Goal: Information Seeking & Learning: Learn about a topic

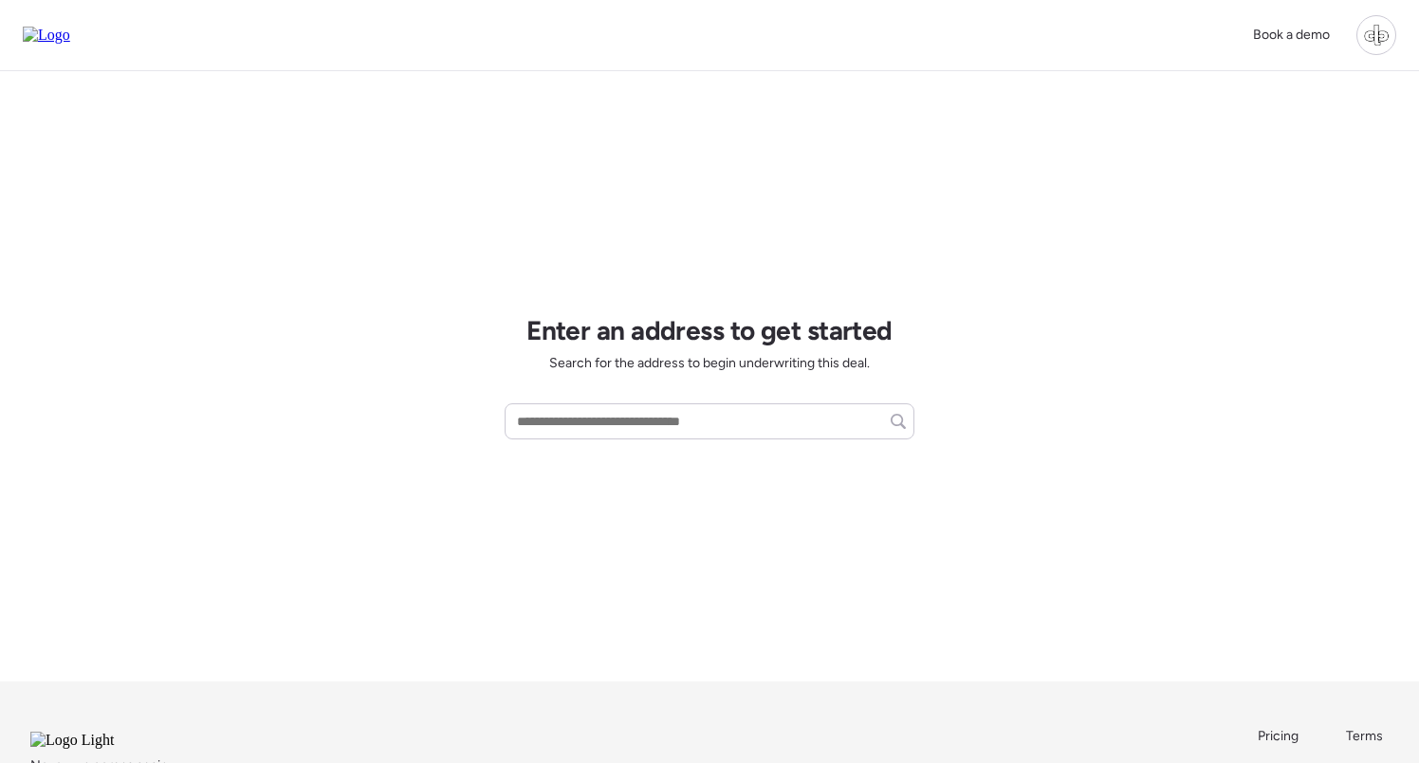
click at [1376, 45] on div at bounding box center [1376, 35] width 40 height 40
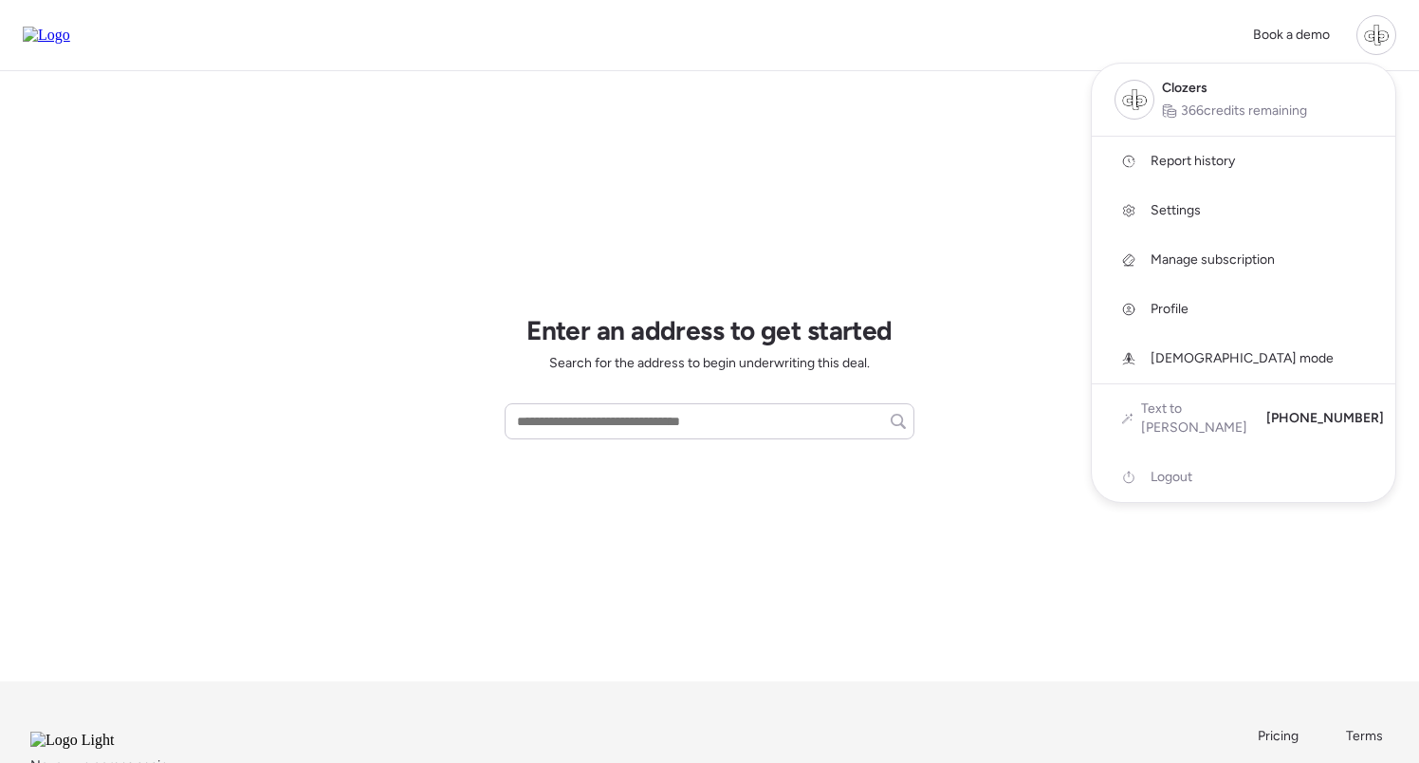
click at [1140, 170] on link "Report history" at bounding box center [1244, 161] width 304 height 49
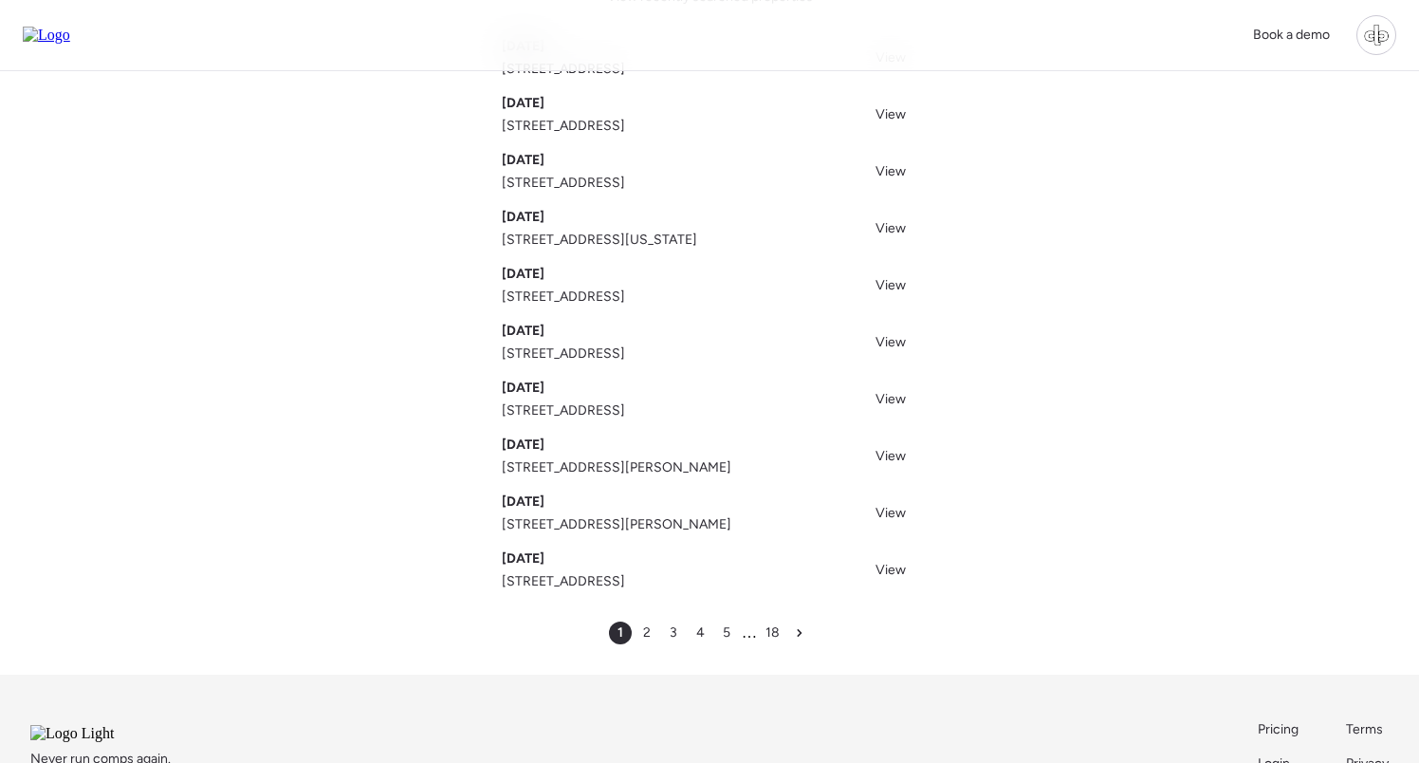
scroll to position [156, 0]
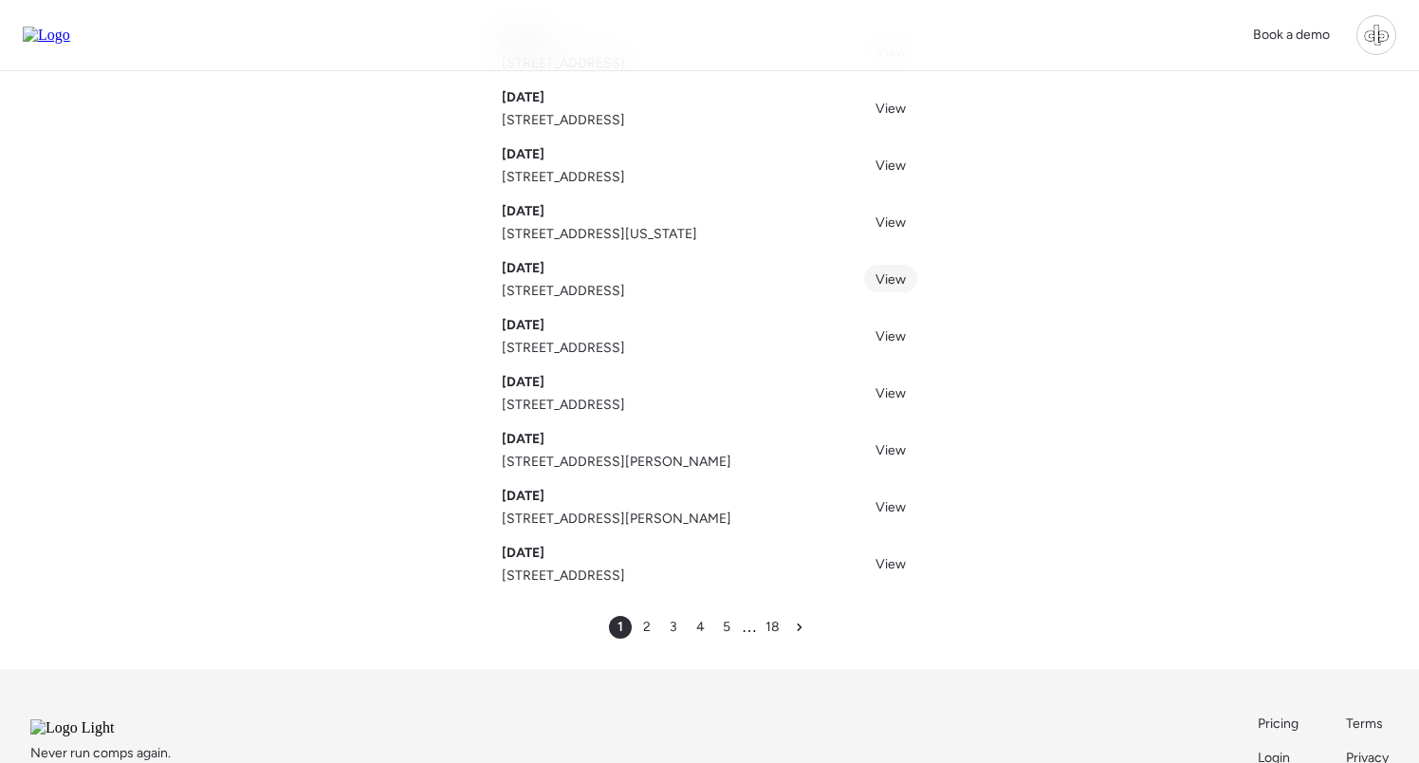
click at [900, 289] on link "View" at bounding box center [890, 279] width 53 height 28
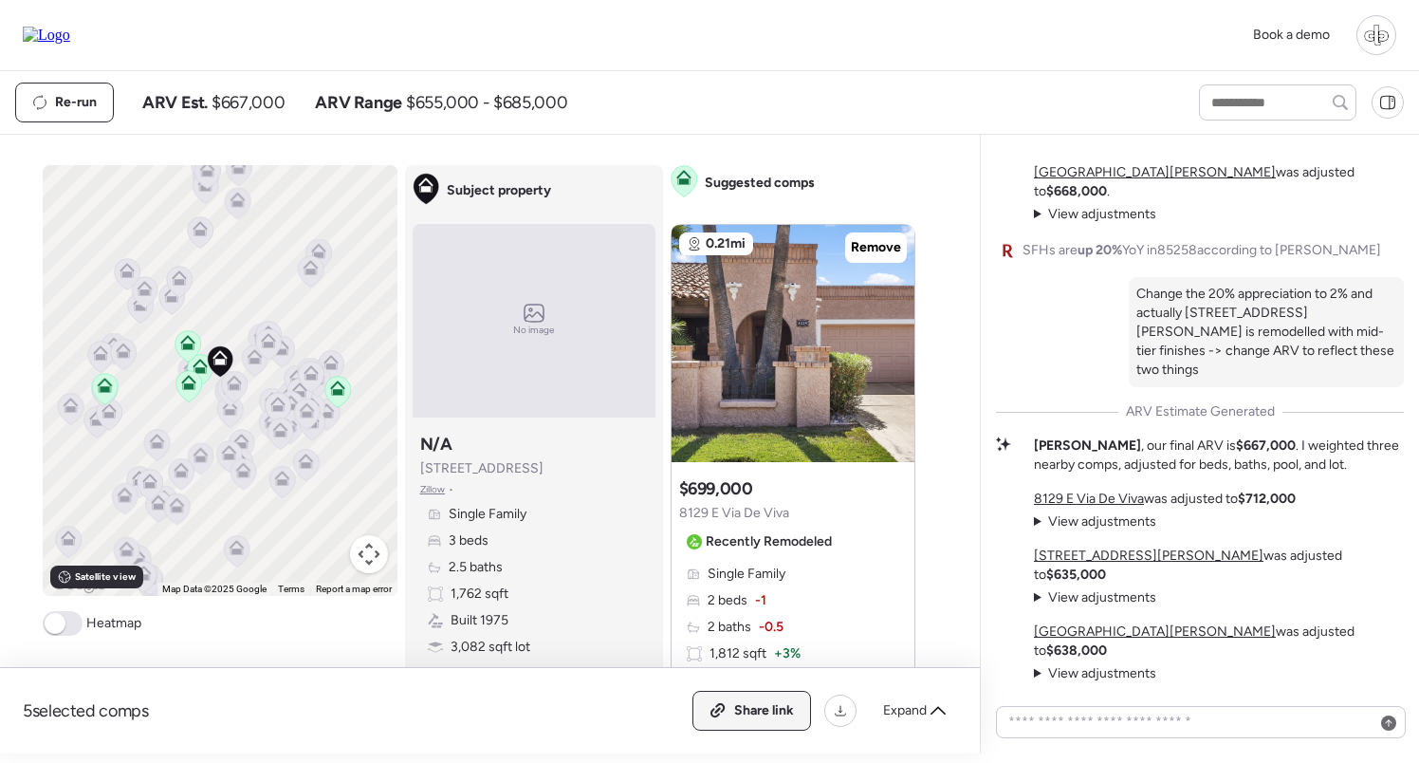
click at [761, 724] on div "Share link" at bounding box center [751, 711] width 117 height 38
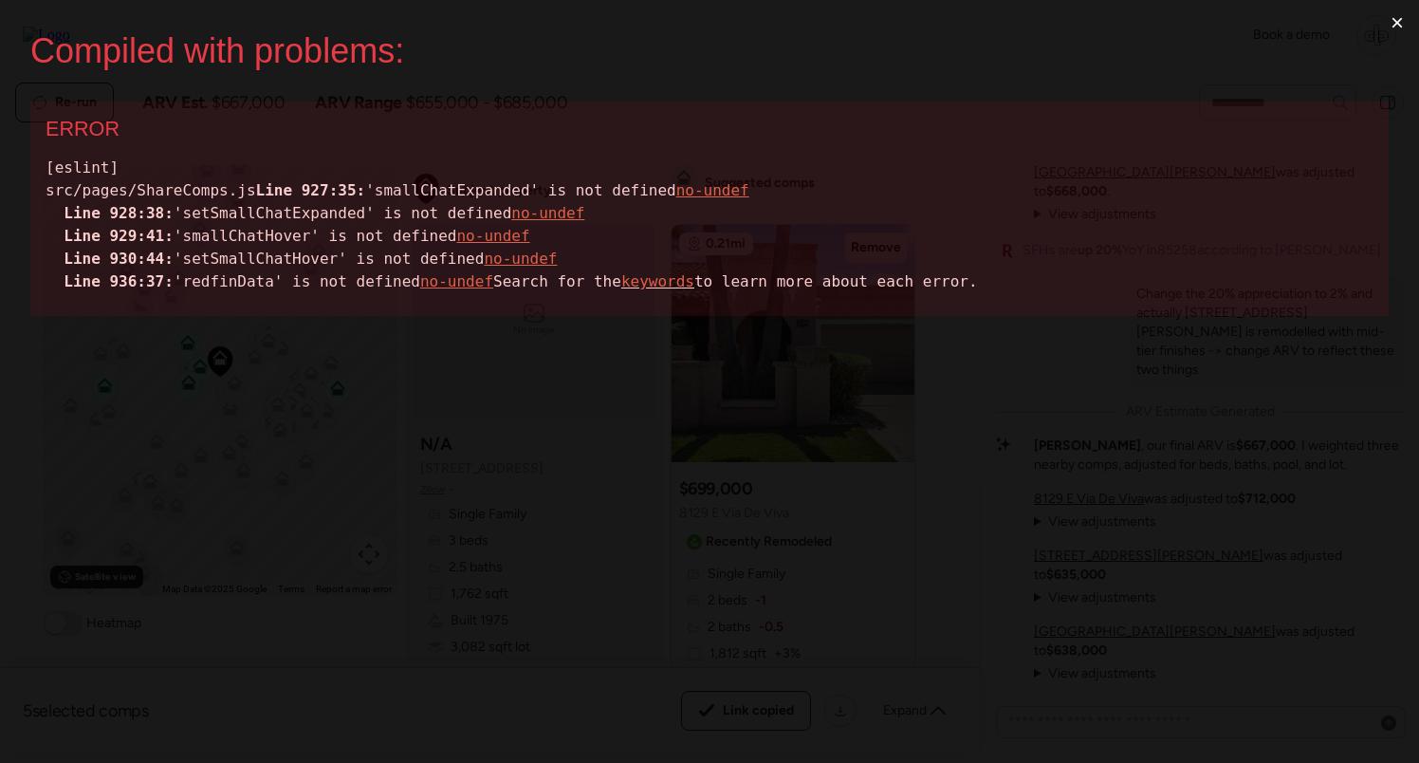
click at [315, 213] on div "[eslint] src/pages/ShareComps.js Line 927:35: 'smallChatExpanded' is not define…" at bounding box center [710, 225] width 1328 height 137
copy div "smallChatExpanded"
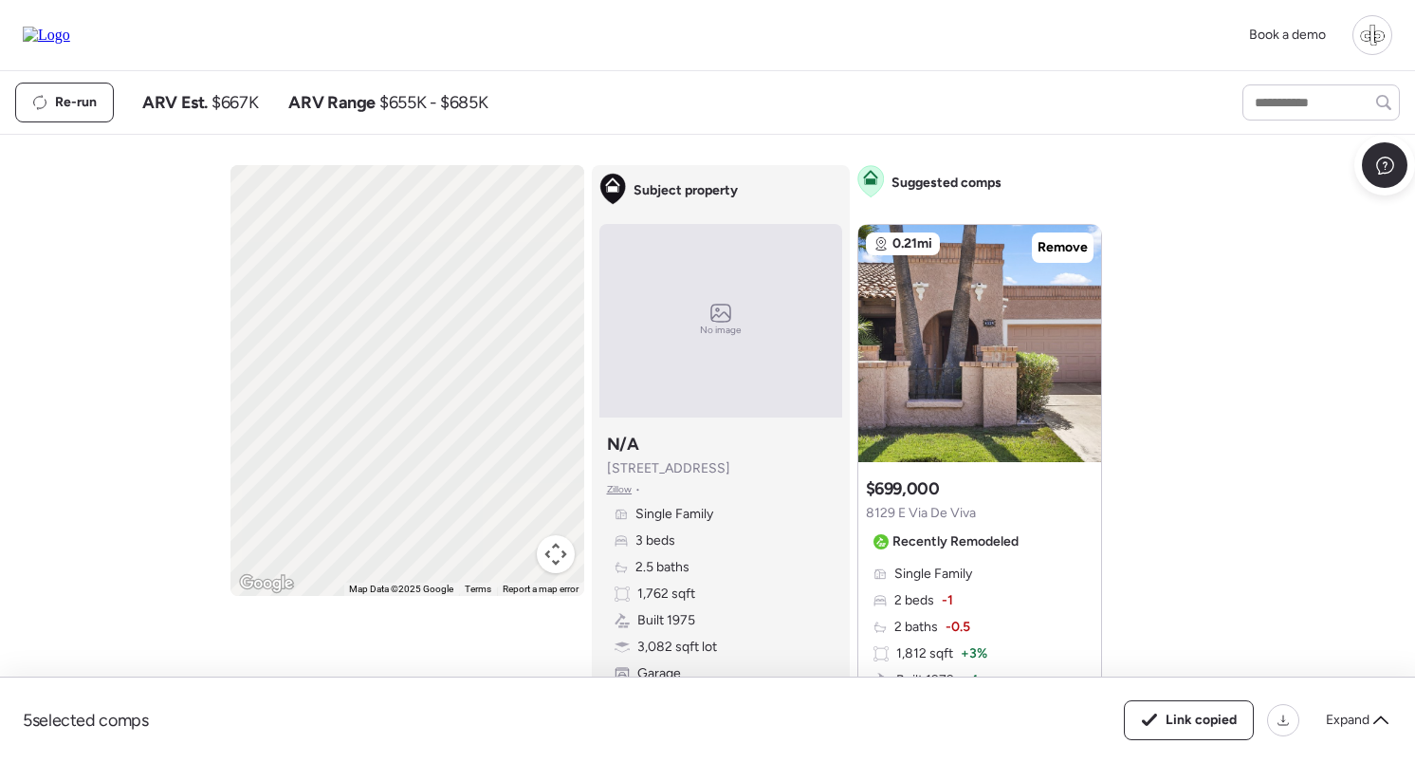
drag, startPoint x: 684, startPoint y: 93, endPoint x: 301, endPoint y: 75, distance: 383.7
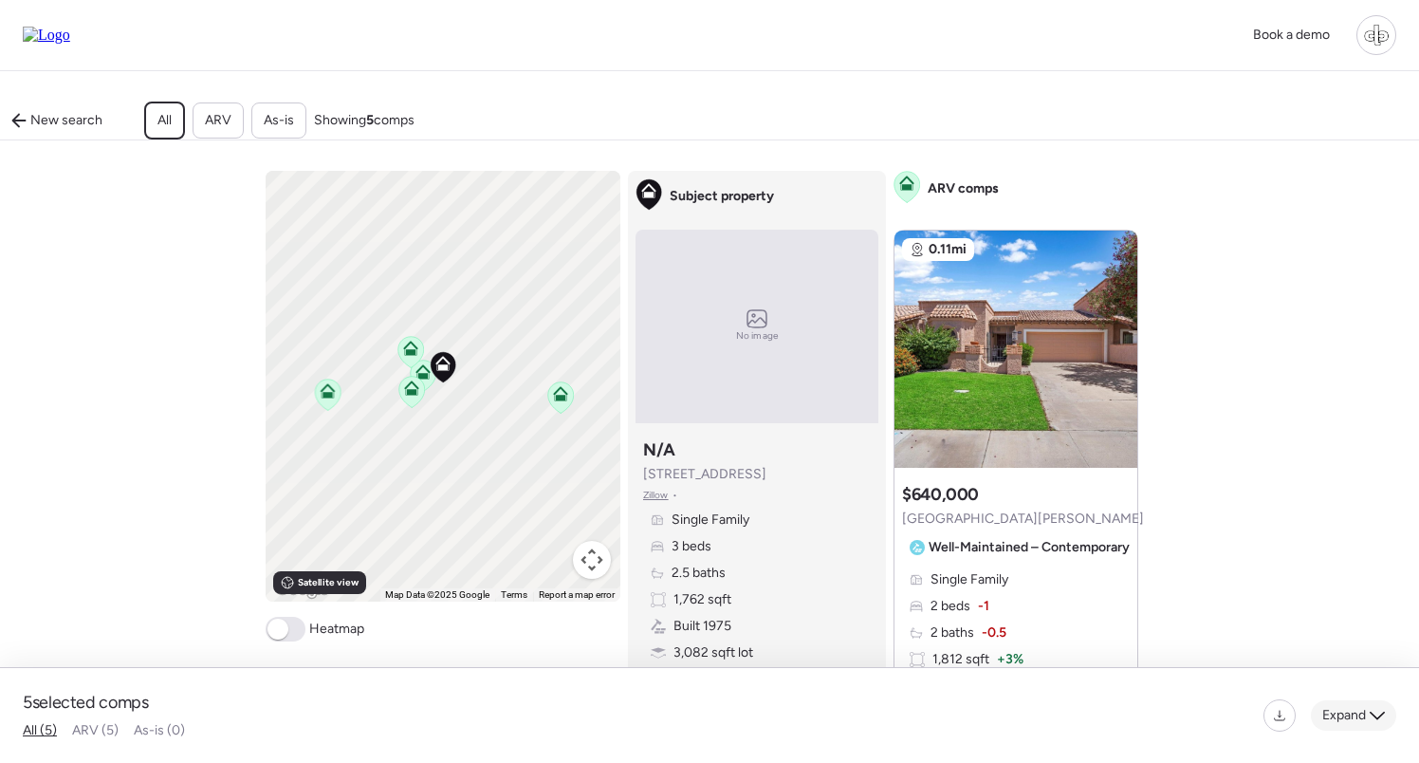
click at [1342, 715] on span "Expand" at bounding box center [1344, 715] width 44 height 19
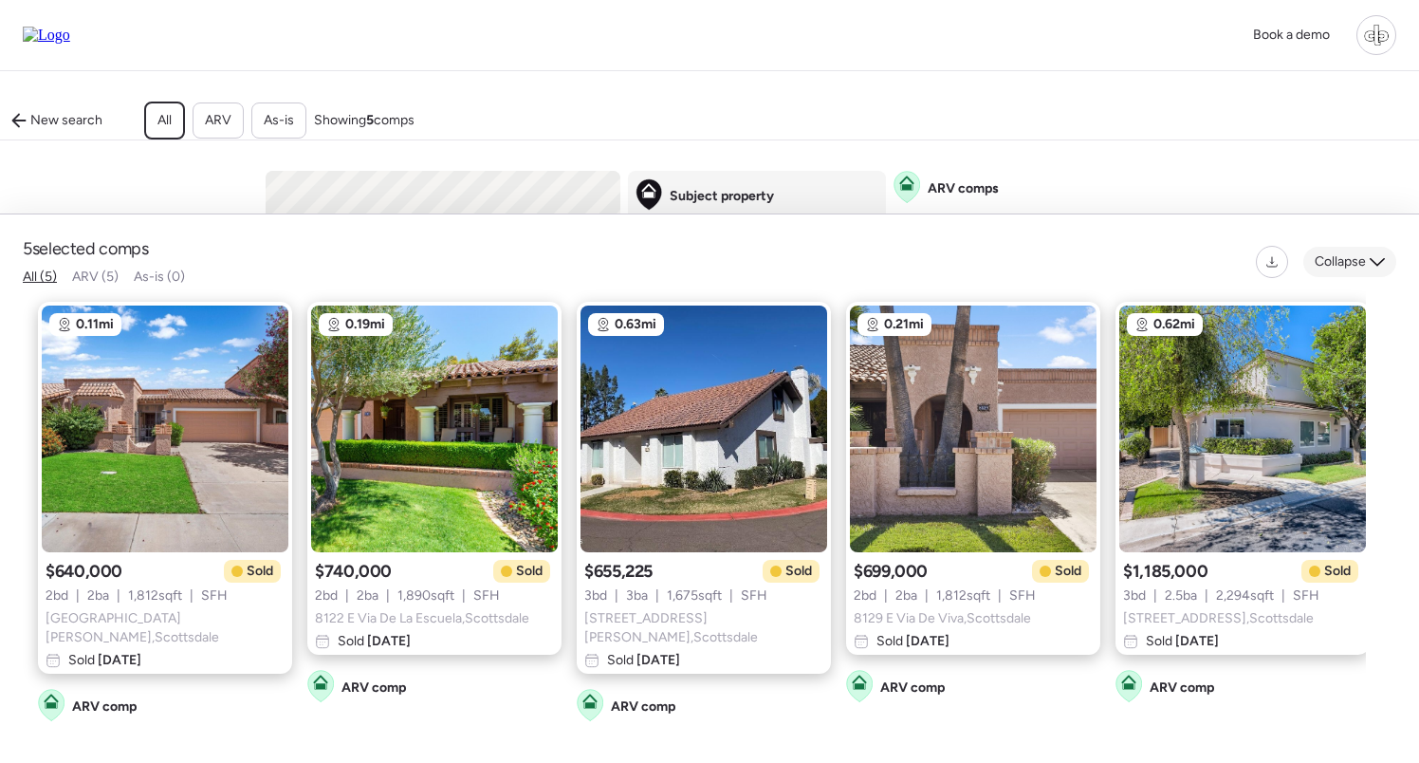
click at [1350, 271] on span "Collapse" at bounding box center [1340, 261] width 51 height 19
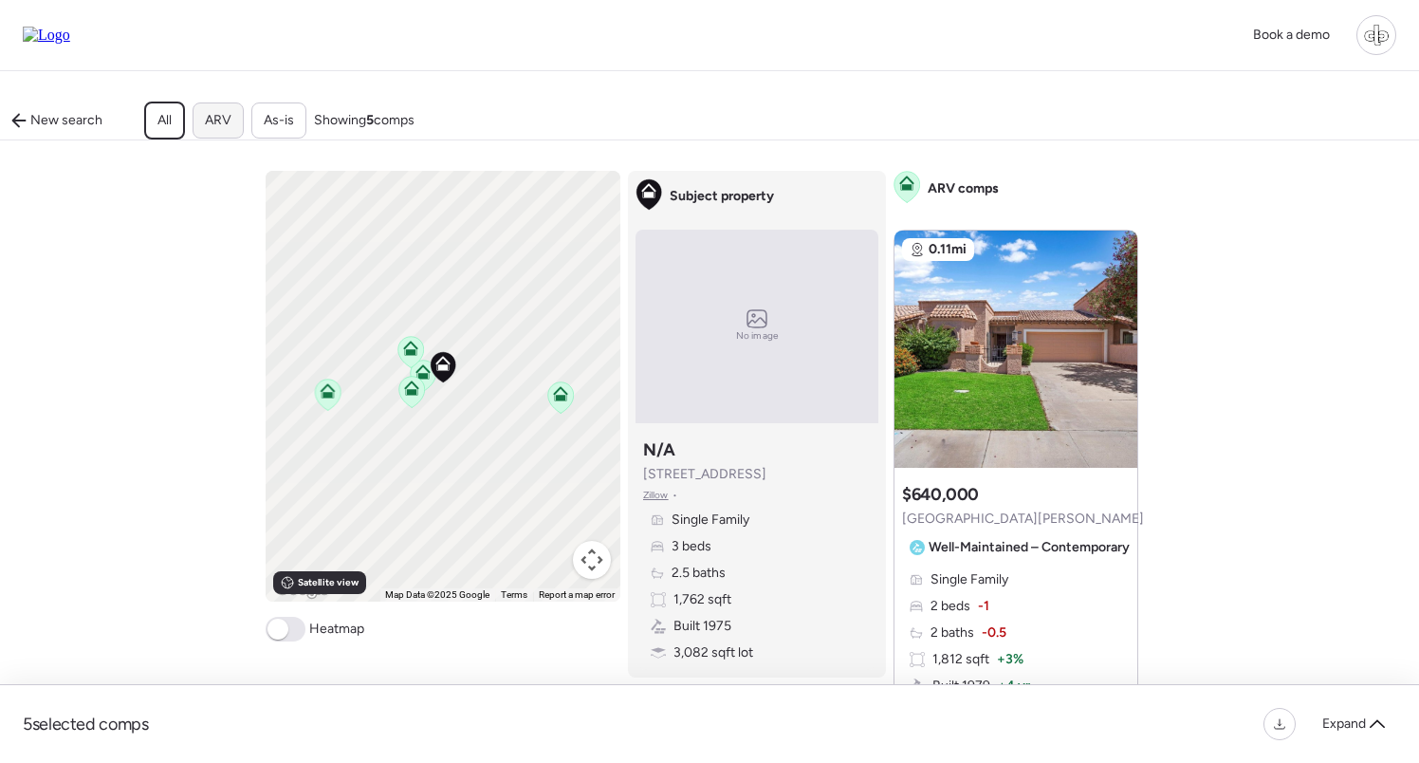
click at [226, 125] on span "ARV" at bounding box center [218, 120] width 27 height 19
click at [281, 125] on span "As-is" at bounding box center [279, 120] width 30 height 19
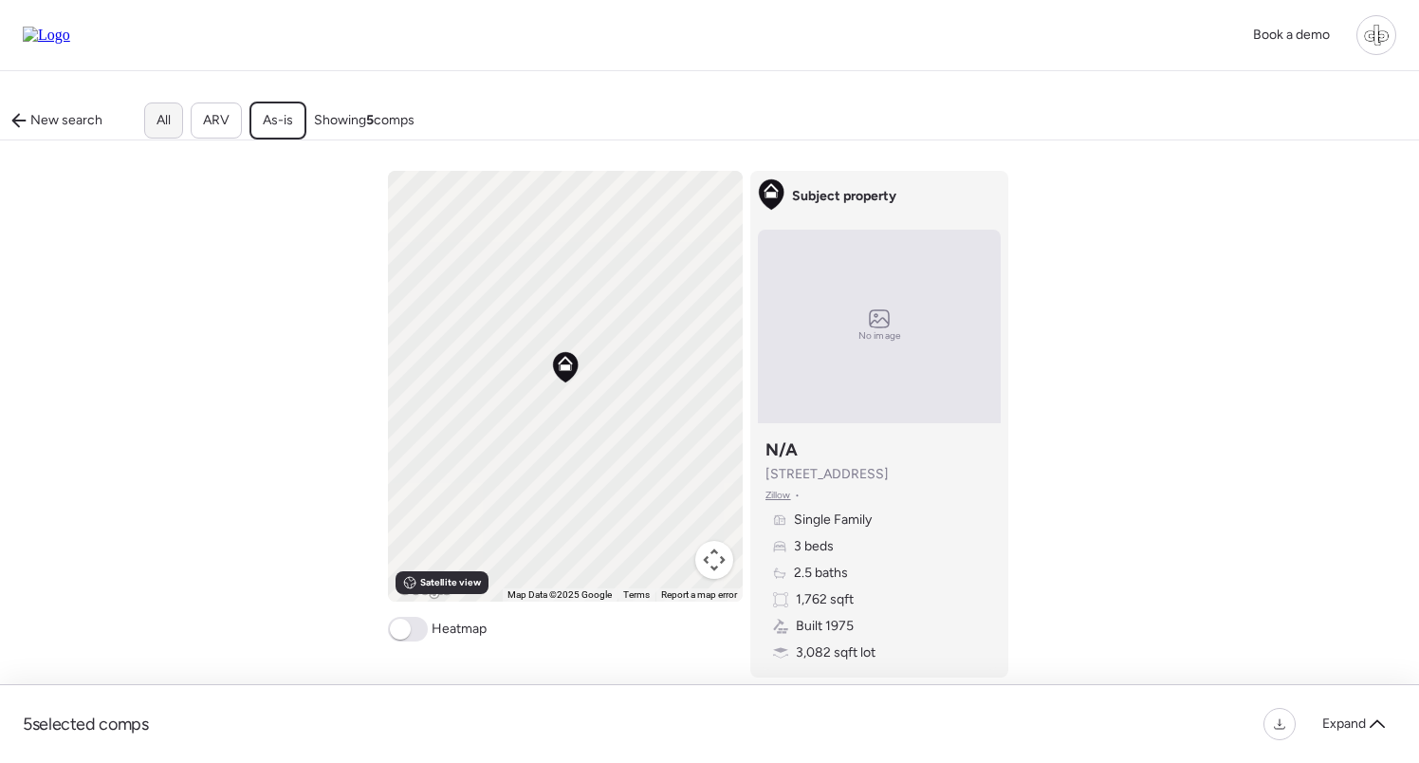
click at [175, 124] on div "All" at bounding box center [163, 120] width 39 height 36
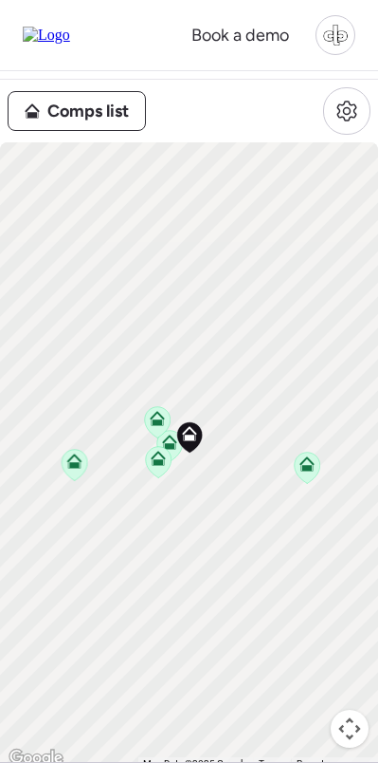
click at [79, 146] on div "To activate drag with keyboard, press Alt + Enter. Once in keyboard drag state,…" at bounding box center [189, 456] width 378 height 628
click at [83, 133] on div "Comps list" at bounding box center [189, 110] width 363 height 47
click at [77, 95] on div "Comps list" at bounding box center [77, 111] width 137 height 38
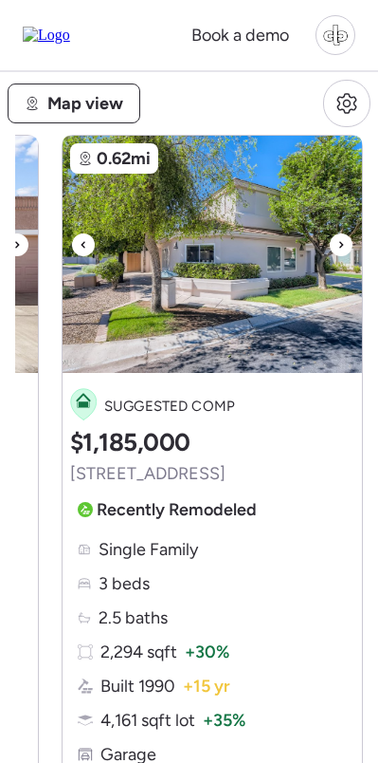
scroll to position [9, 0]
click at [46, 102] on div "Map view" at bounding box center [74, 103] width 131 height 38
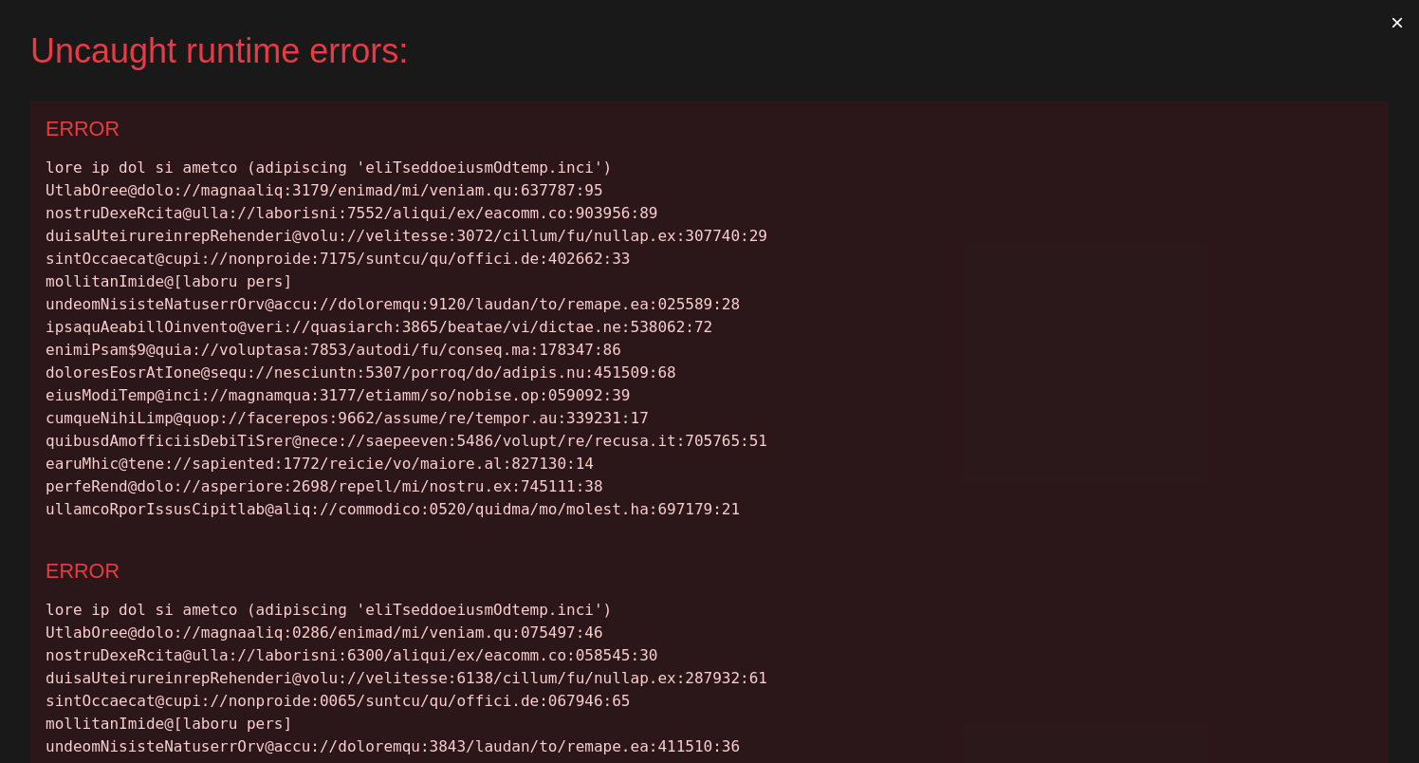
scroll to position [0, 0]
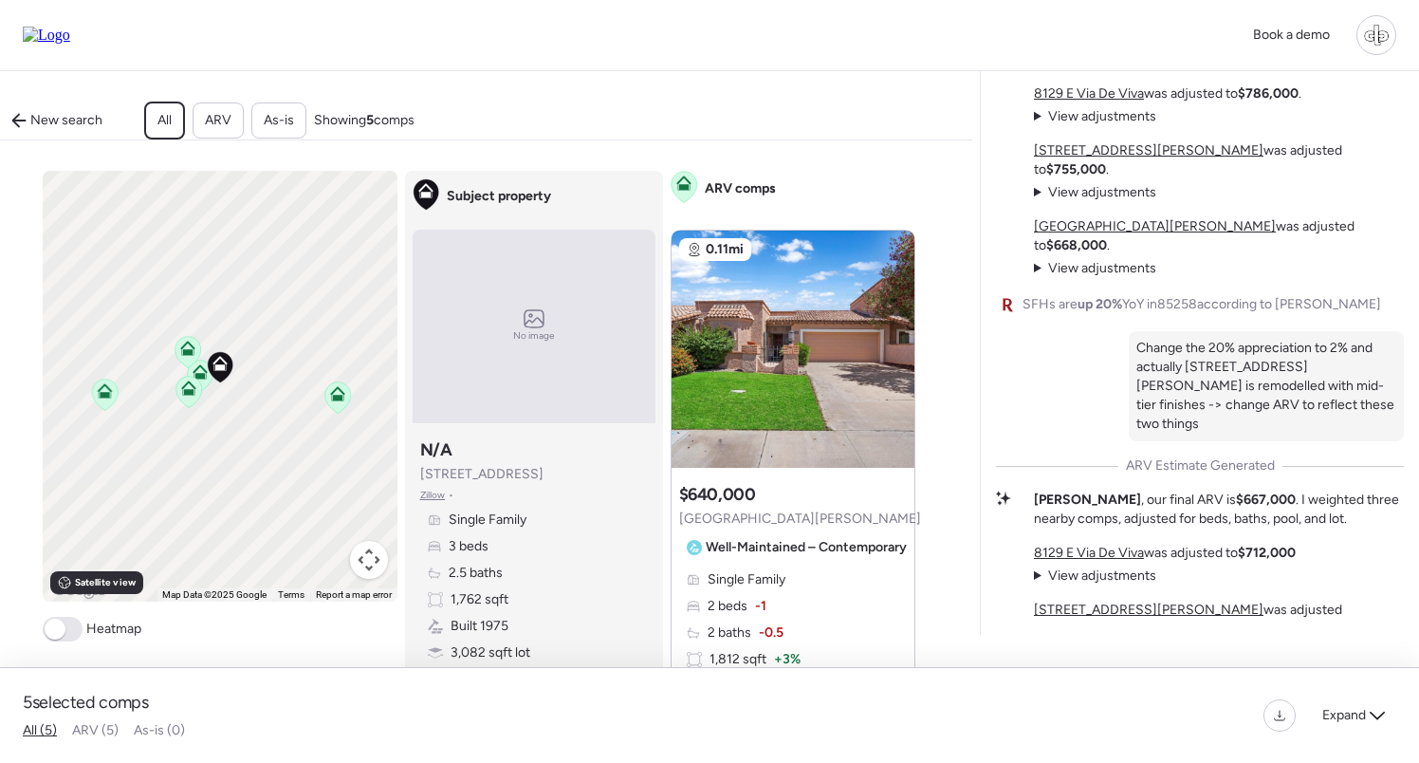
scroll to position [-116, 0]
click at [1340, 713] on span "Expand" at bounding box center [1344, 715] width 44 height 19
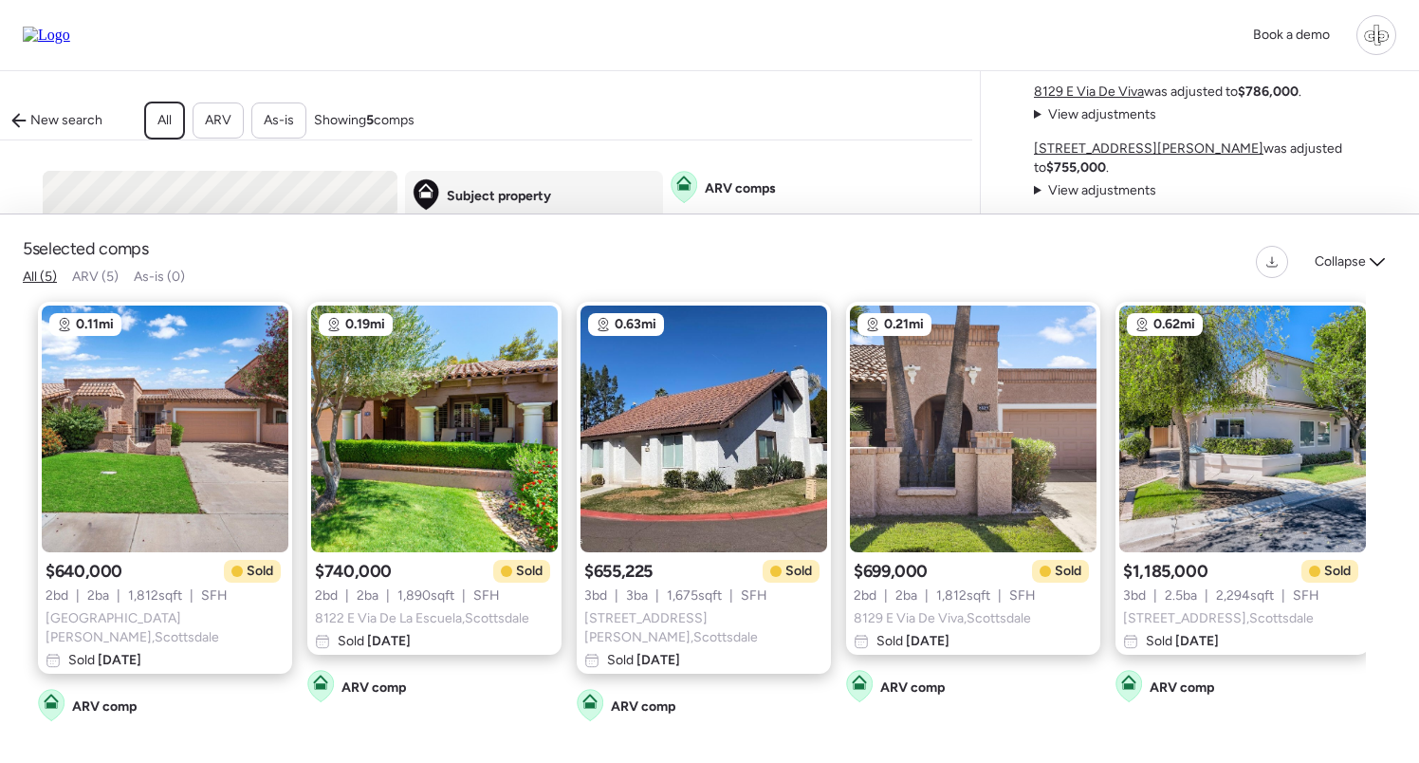
click at [1361, 278] on div "Collapse" at bounding box center [1326, 262] width 140 height 32
click at [1361, 277] on div "Collapse" at bounding box center [1349, 262] width 93 height 30
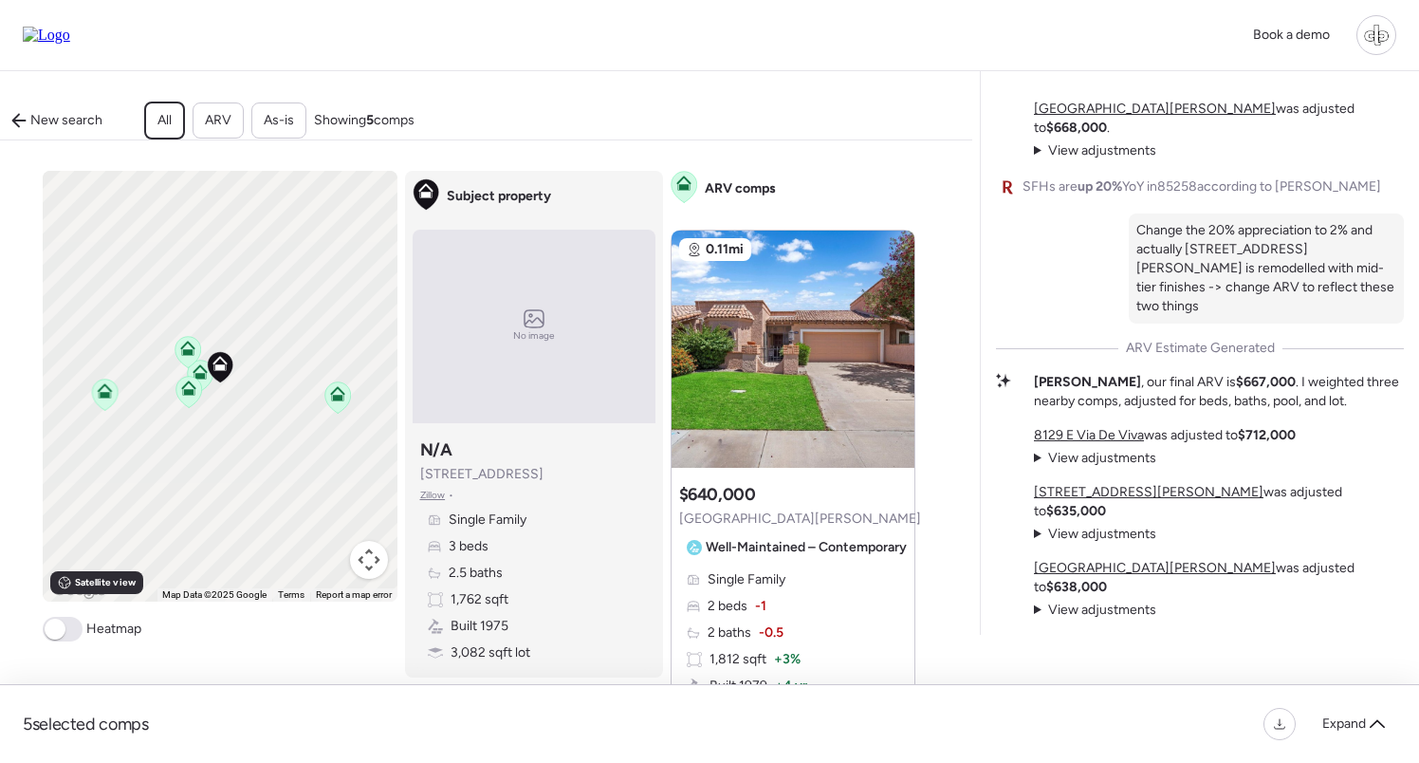
scroll to position [0, 0]
click at [1125, 117] on u "[GEOGRAPHIC_DATA][PERSON_NAME]" at bounding box center [1155, 109] width 242 height 16
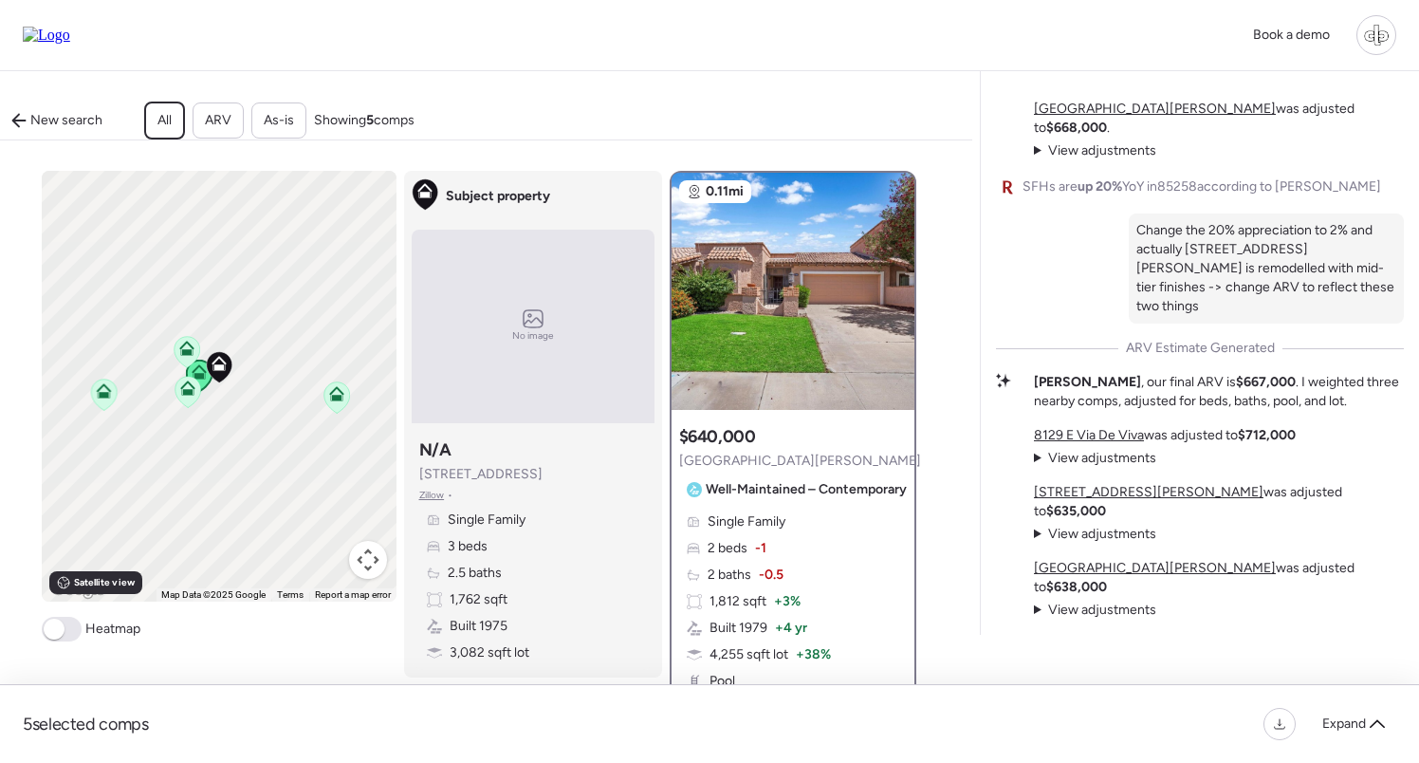
click at [1091, 41] on u "[STREET_ADDRESS][PERSON_NAME]" at bounding box center [1149, 33] width 230 height 16
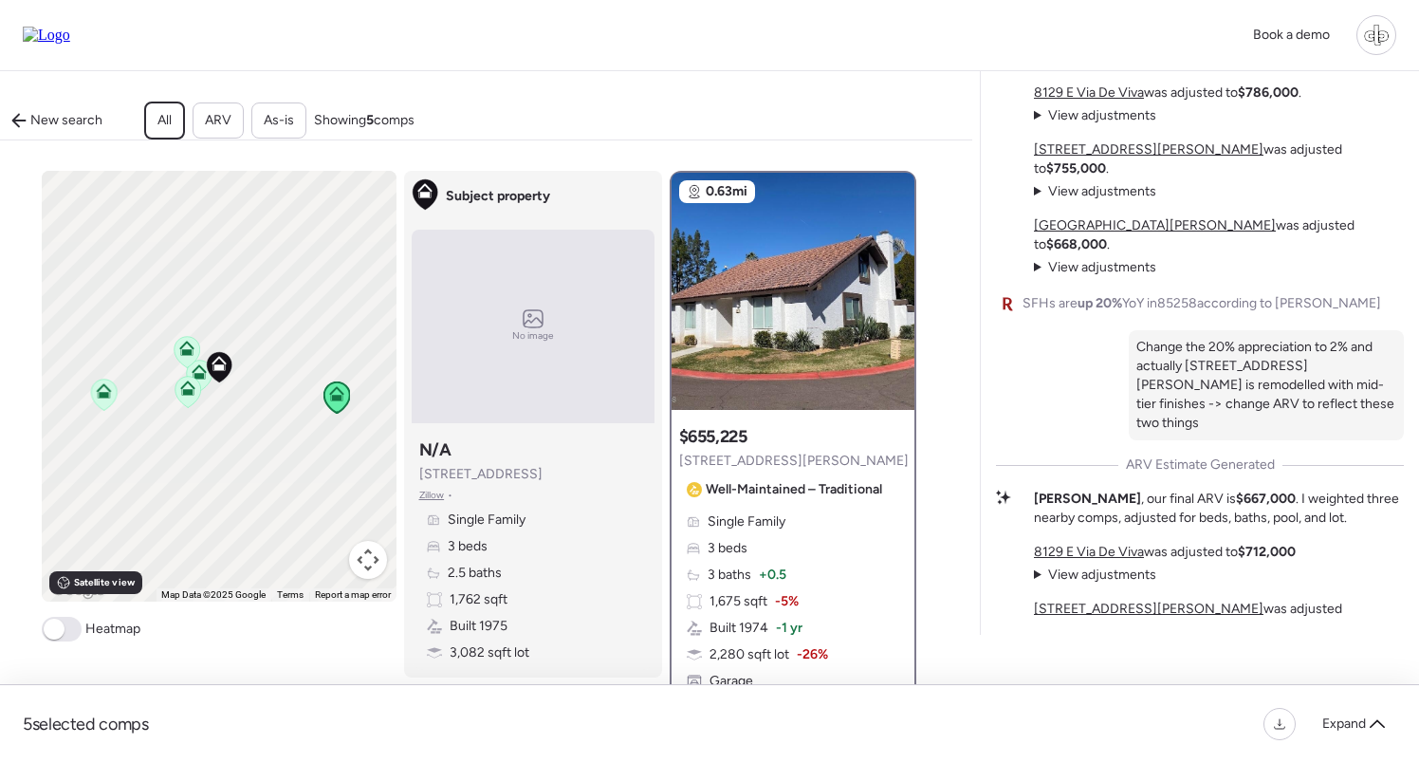
scroll to position [-116, 0]
click at [1088, 122] on span "View adjustments" at bounding box center [1102, 114] width 108 height 16
click at [1110, 43] on span "Hide adjustments" at bounding box center [1101, 35] width 106 height 16
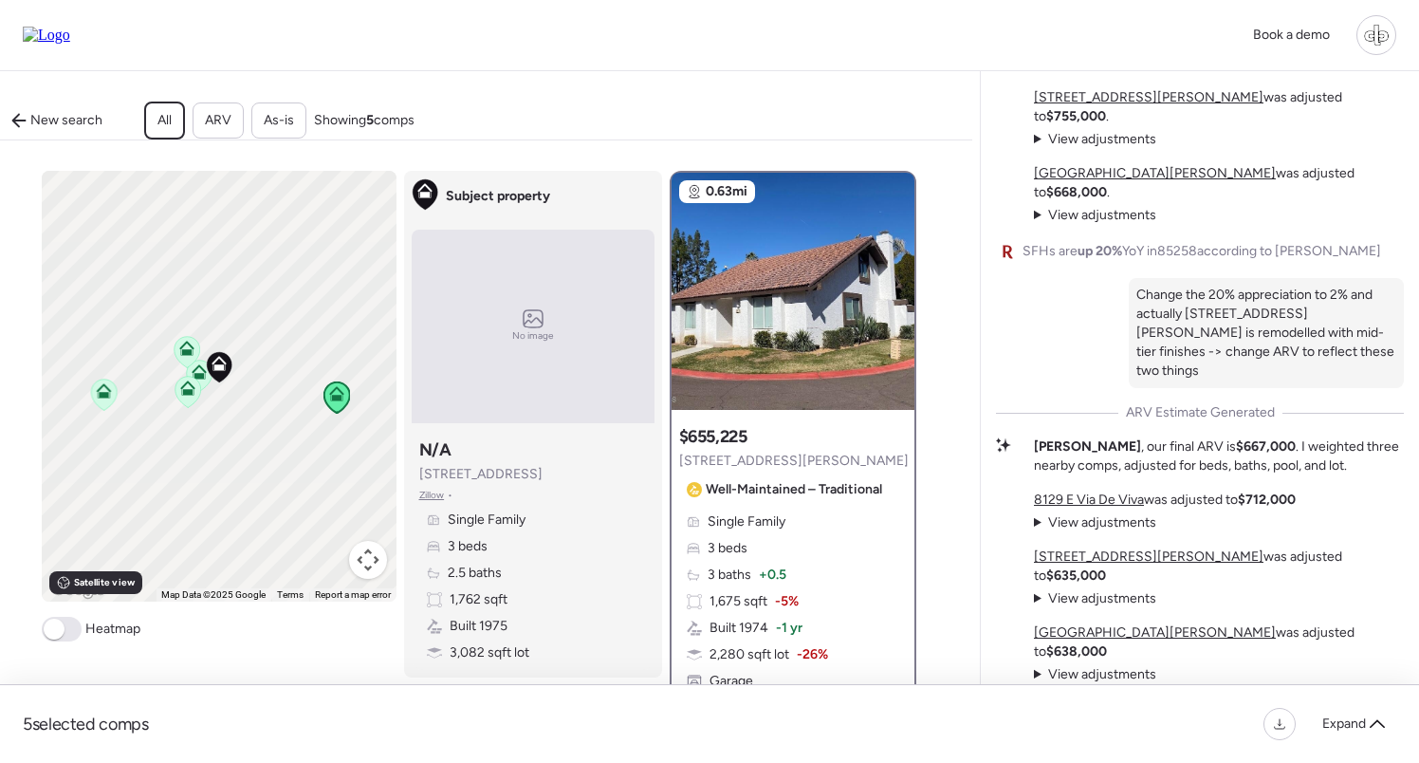
scroll to position [0, 0]
click at [1115, 673] on span "View adjustments" at bounding box center [1102, 674] width 108 height 16
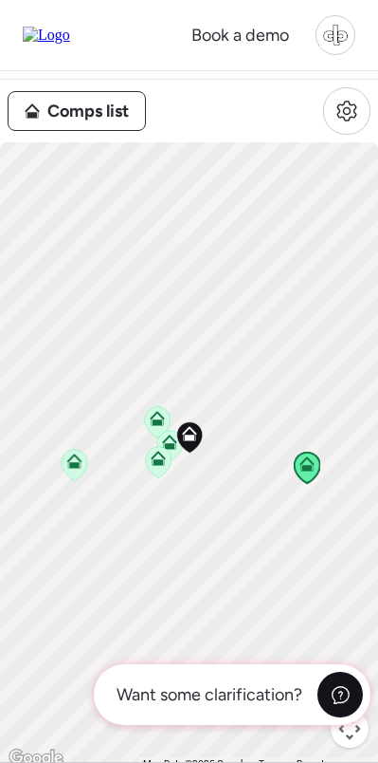
click at [326, 703] on div at bounding box center [341, 695] width 46 height 46
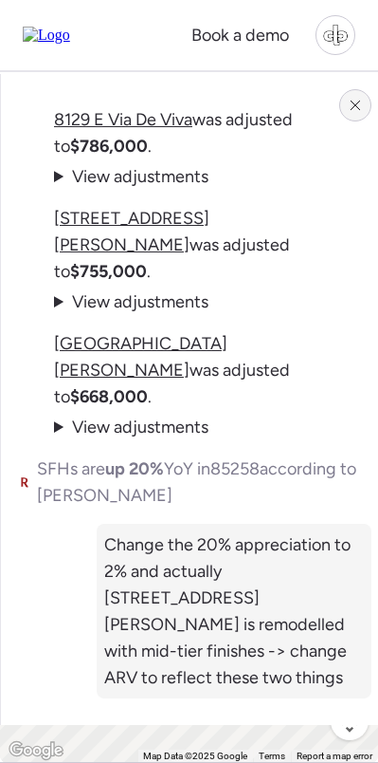
scroll to position [-499, 0]
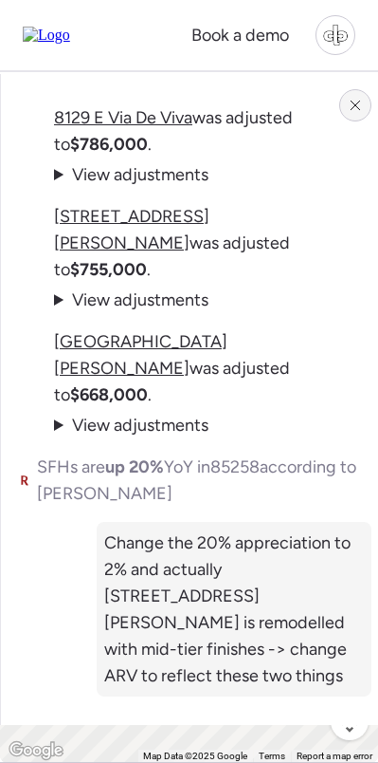
click at [343, 97] on div at bounding box center [356, 105] width 32 height 32
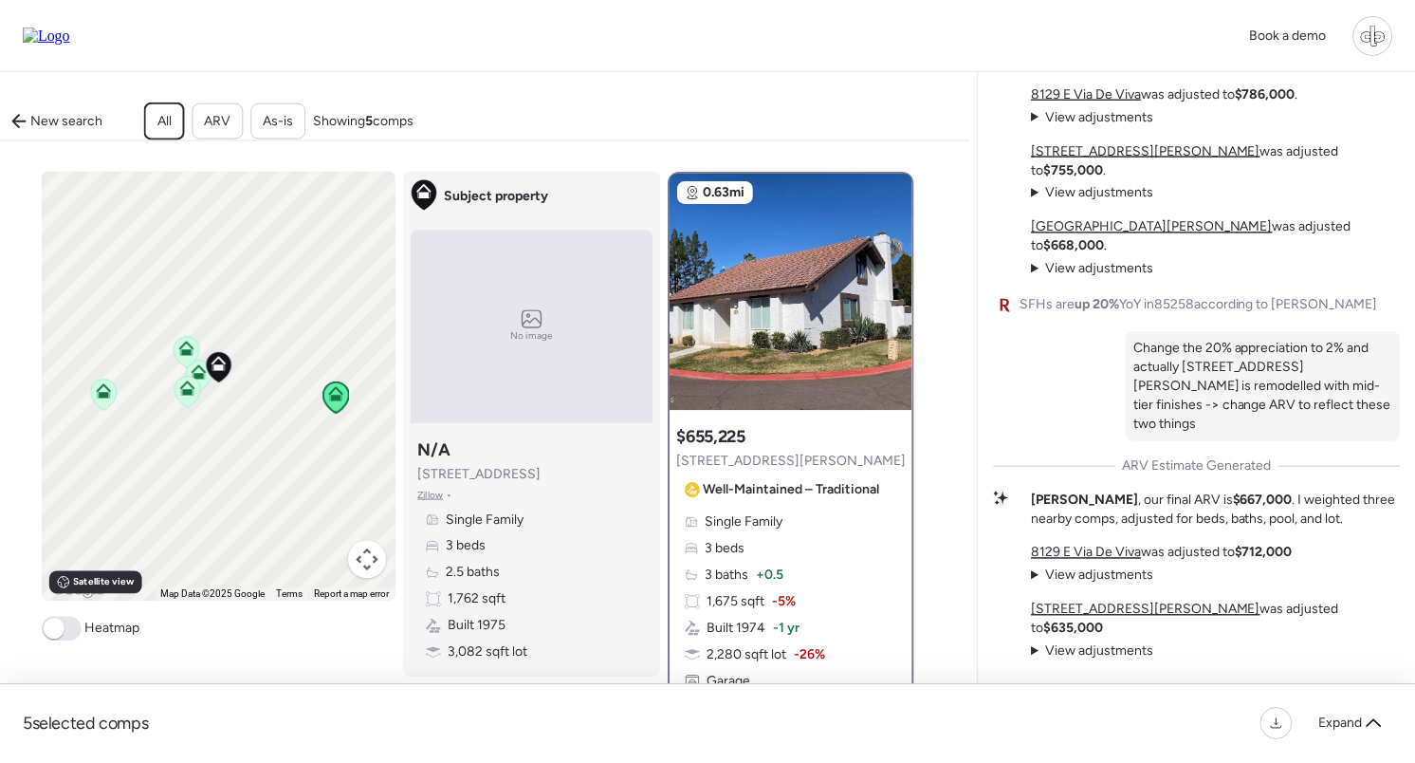
scroll to position [-57, 0]
click at [628, 98] on div "New search All ARV As-is Showing 5 comps Comps list To activate drag with keybo…" at bounding box center [484, 415] width 969 height 688
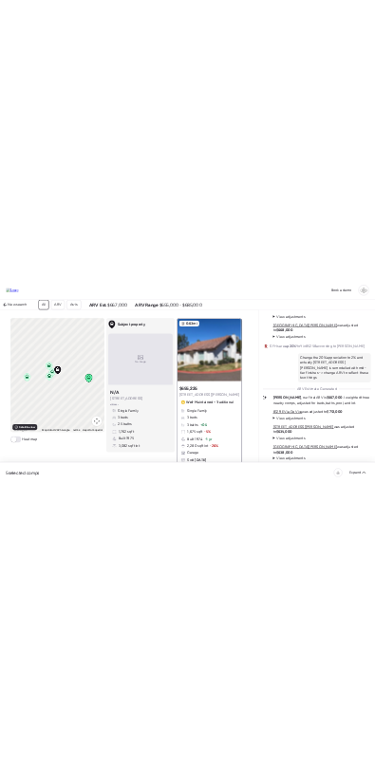
scroll to position [0, 0]
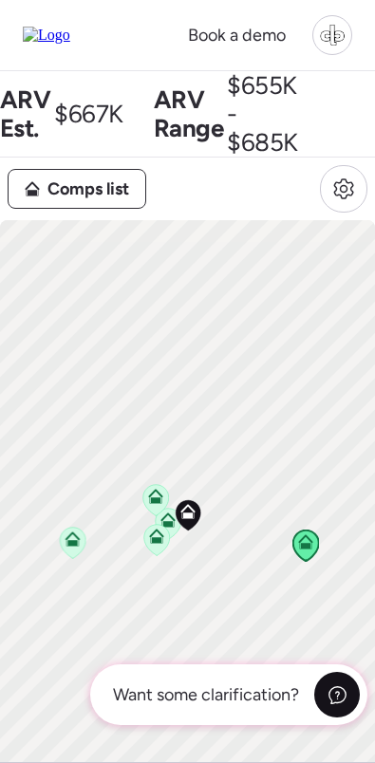
click at [330, 696] on icon at bounding box center [337, 695] width 20 height 20
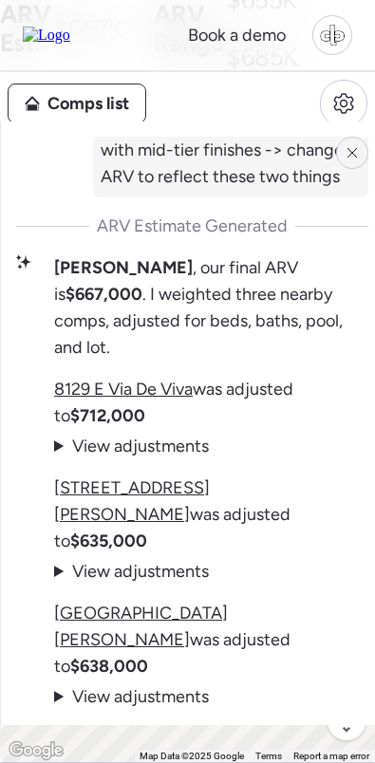
click at [353, 143] on div at bounding box center [352, 153] width 32 height 32
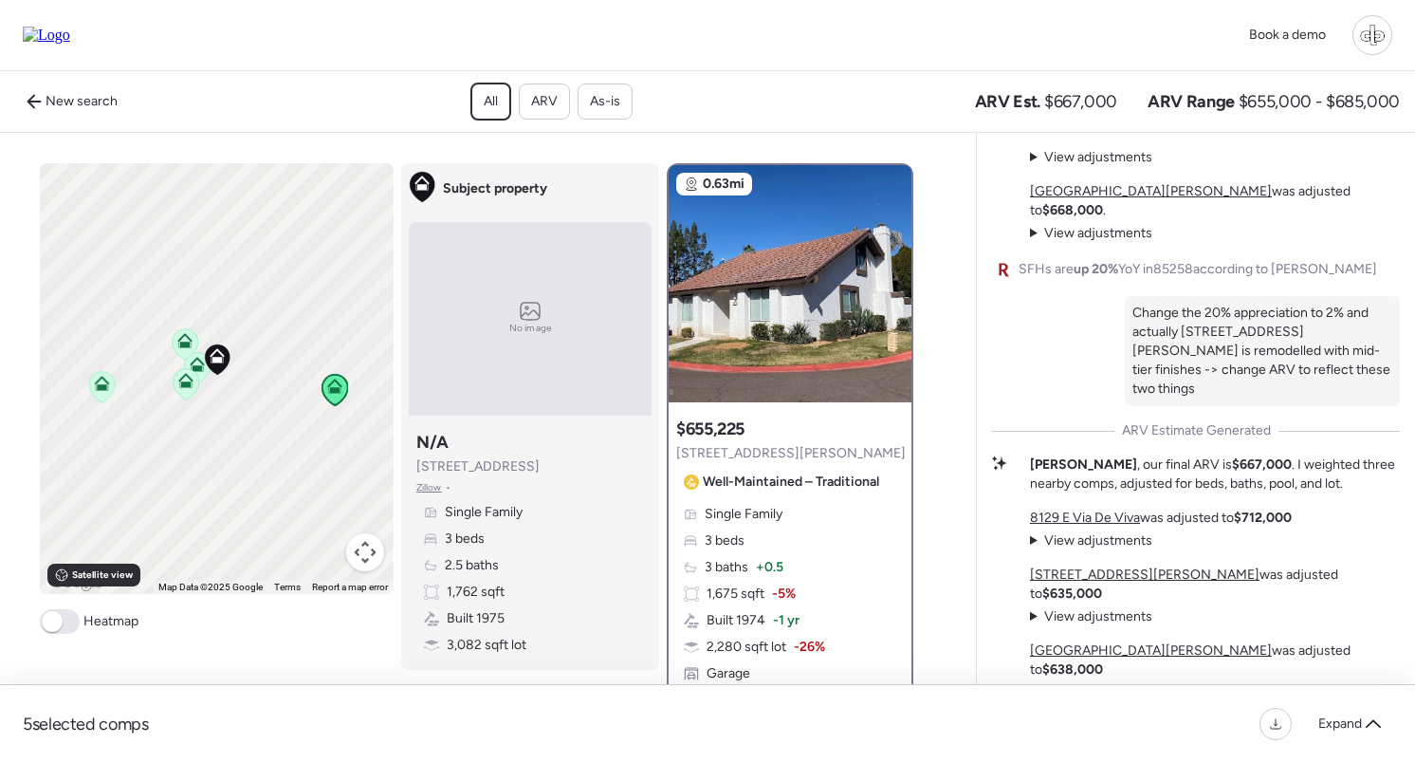
click at [379, 95] on div "New search All ARV As-is ARV Est. $667,000 ARV Range $655,000 - $685,000" at bounding box center [707, 101] width 1415 height 61
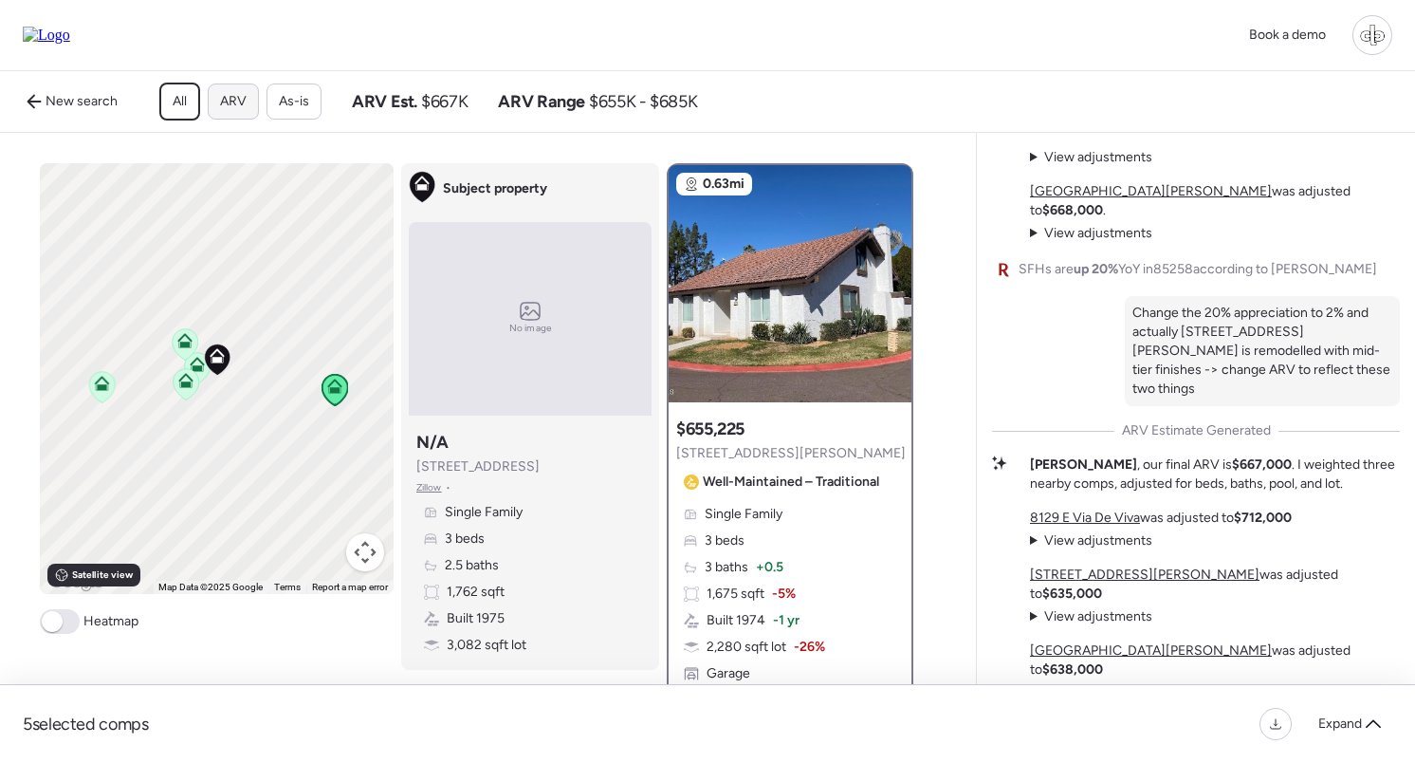
click at [221, 106] on span "ARV" at bounding box center [233, 101] width 27 height 19
click at [305, 106] on span "As-is" at bounding box center [294, 101] width 30 height 19
click at [184, 101] on span "All" at bounding box center [179, 101] width 14 height 19
click at [47, 101] on span "New search" at bounding box center [82, 101] width 72 height 19
click at [59, 102] on span "New search" at bounding box center [82, 101] width 72 height 19
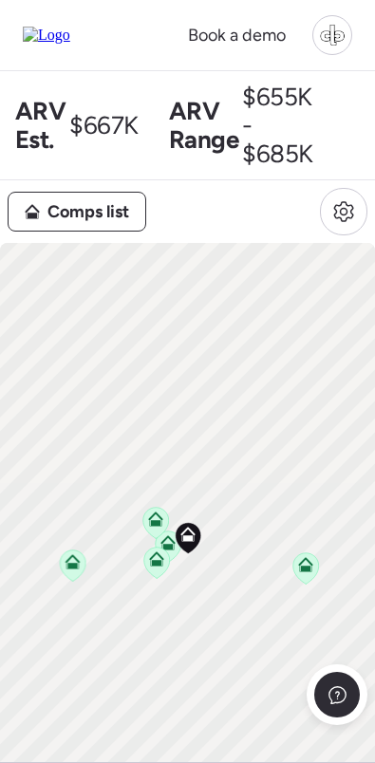
click at [171, 114] on span "ARV Range" at bounding box center [203, 125] width 69 height 57
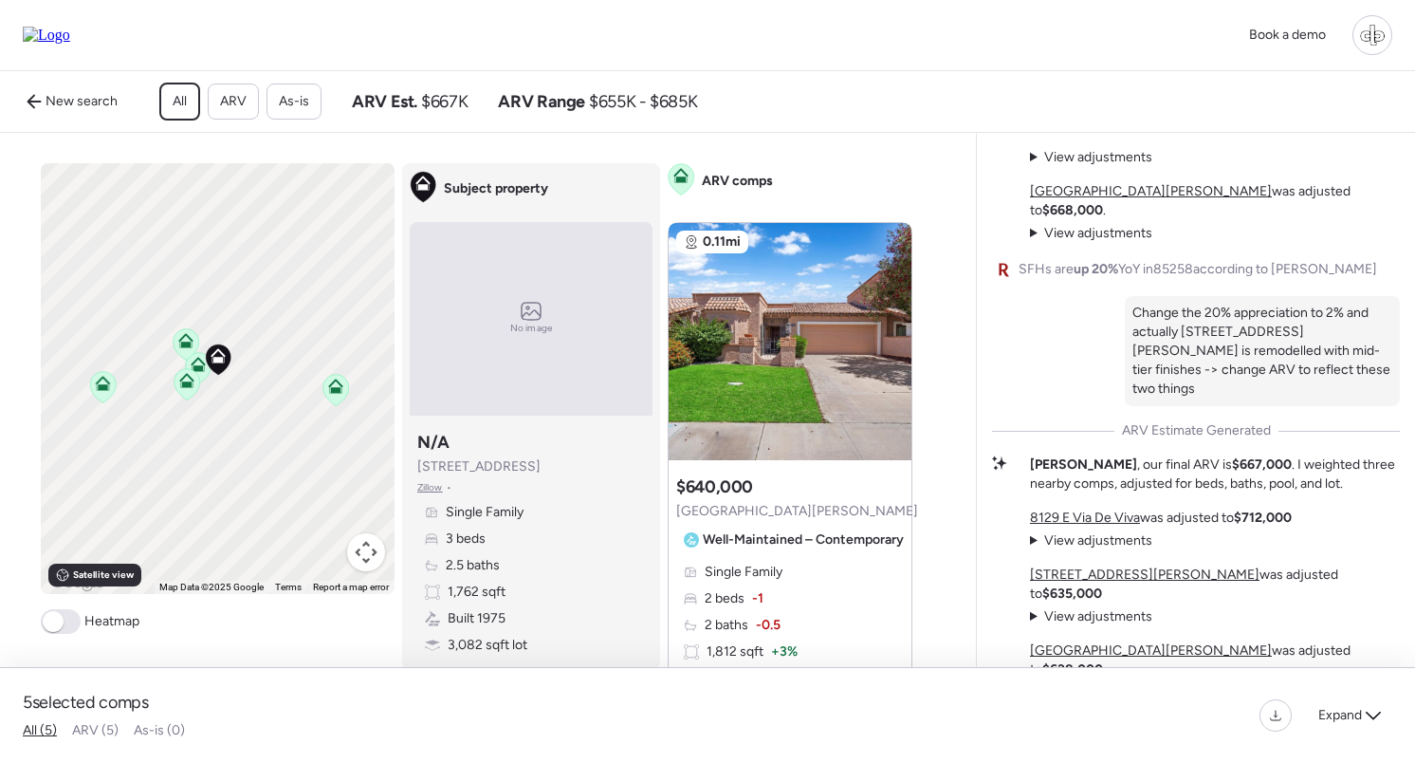
click at [1154, 167] on div "[STREET_ADDRESS] Luna was adjusted to $755,000 . View adjustments Hide adjustme…" at bounding box center [1215, 136] width 370 height 61
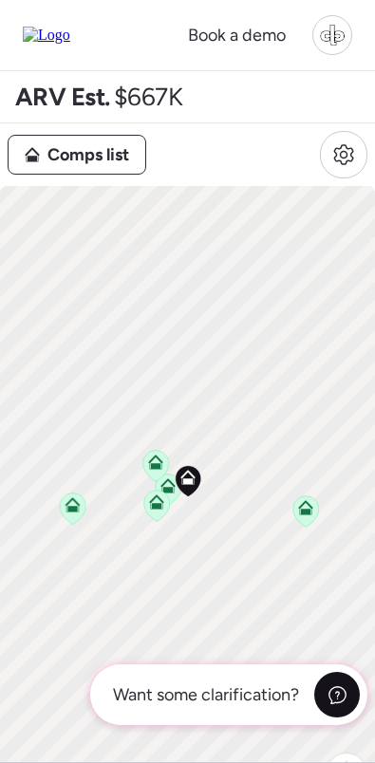
click at [335, 703] on icon at bounding box center [337, 695] width 20 height 20
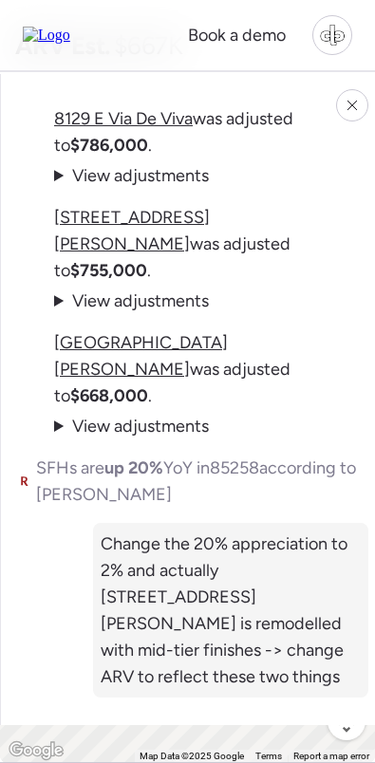
scroll to position [-499, 0]
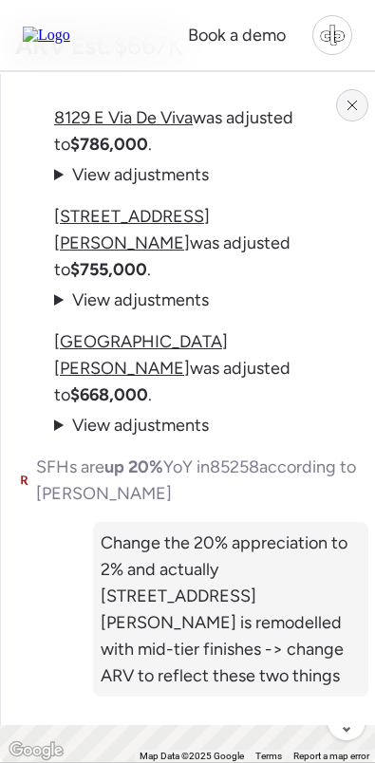
click at [344, 103] on icon at bounding box center [351, 105] width 15 height 15
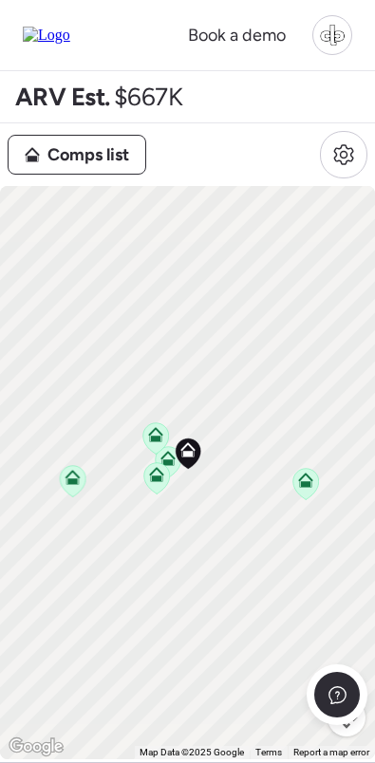
scroll to position [0, 0]
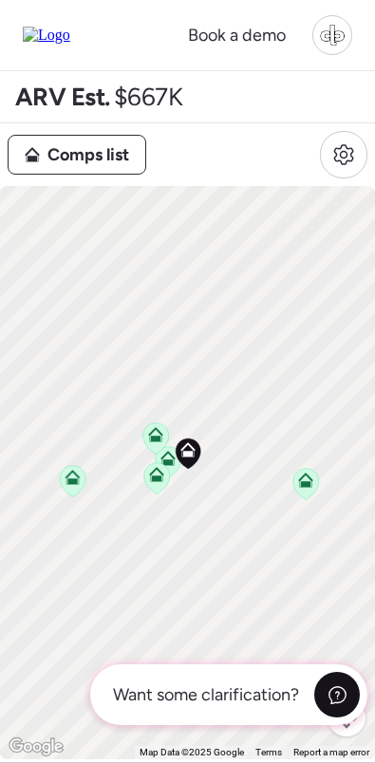
click at [339, 709] on div at bounding box center [337, 695] width 46 height 46
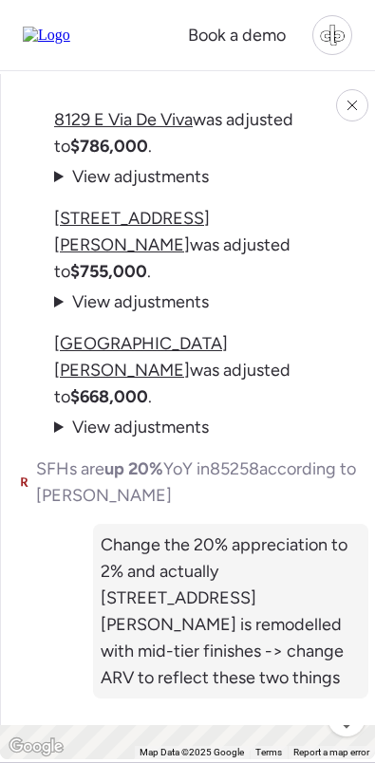
scroll to position [-499, 0]
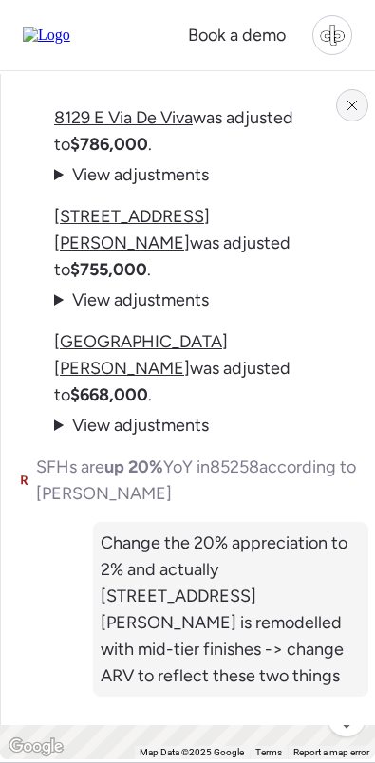
click at [348, 95] on div at bounding box center [352, 105] width 32 height 32
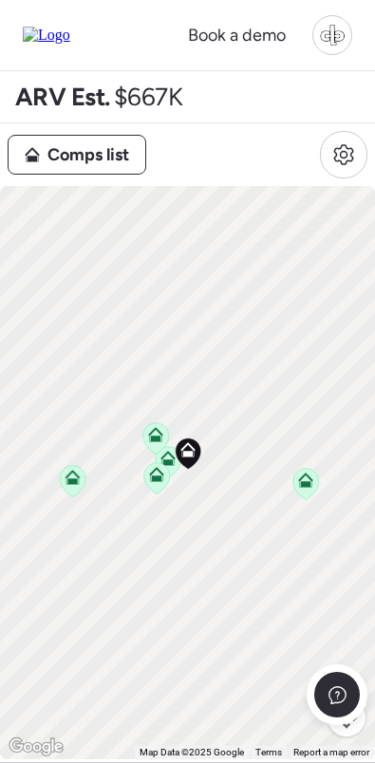
click at [81, 154] on span "Comps list" at bounding box center [88, 154] width 82 height 27
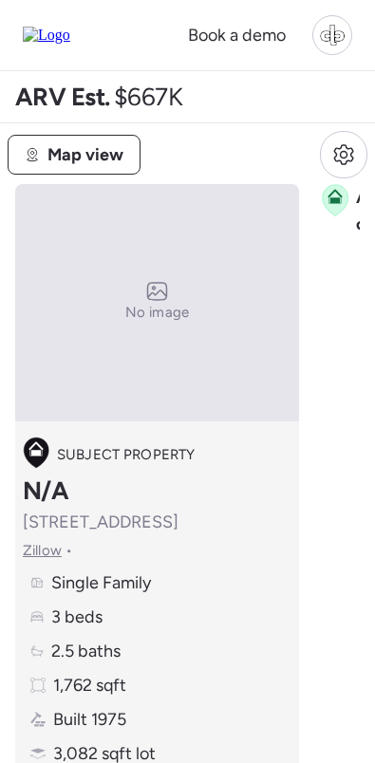
scroll to position [0, 0]
click at [88, 159] on span "Map view" at bounding box center [85, 154] width 76 height 27
click at [89, 160] on span "Comps list" at bounding box center [88, 154] width 82 height 27
click at [78, 159] on span "Map view" at bounding box center [85, 154] width 76 height 27
click at [95, 151] on span "Comps list" at bounding box center [88, 154] width 82 height 27
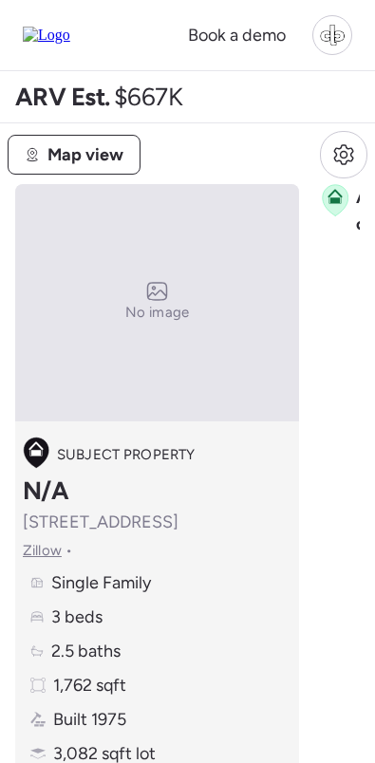
click at [93, 149] on span "Map view" at bounding box center [85, 154] width 76 height 27
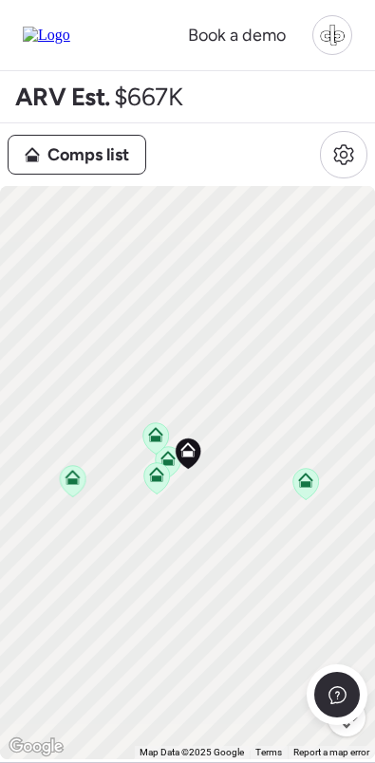
click at [120, 167] on span "Comps list" at bounding box center [88, 154] width 82 height 27
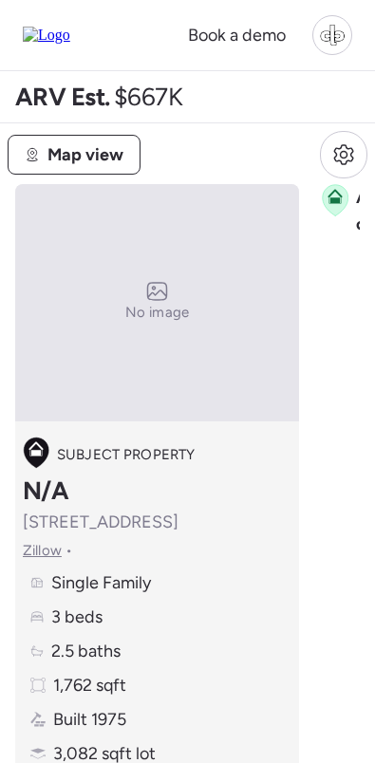
click at [103, 163] on span "Map view" at bounding box center [85, 154] width 76 height 27
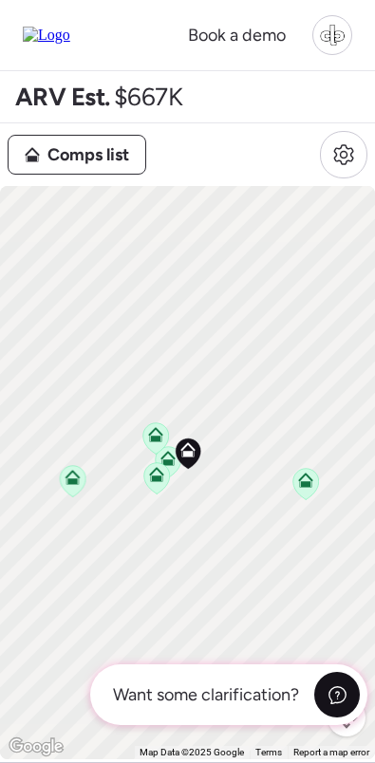
click at [327, 693] on icon at bounding box center [337, 695] width 20 height 20
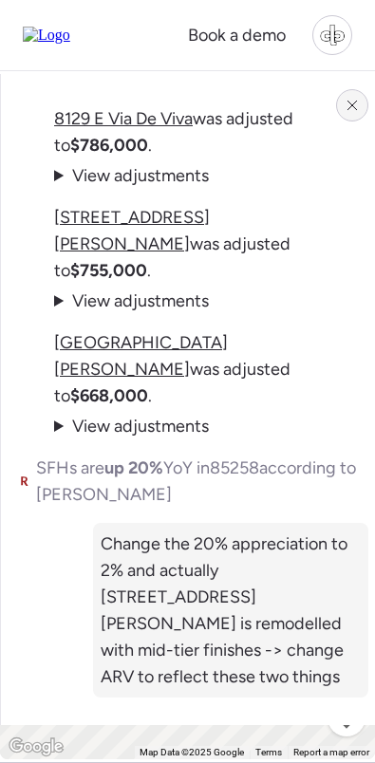
scroll to position [-499, 0]
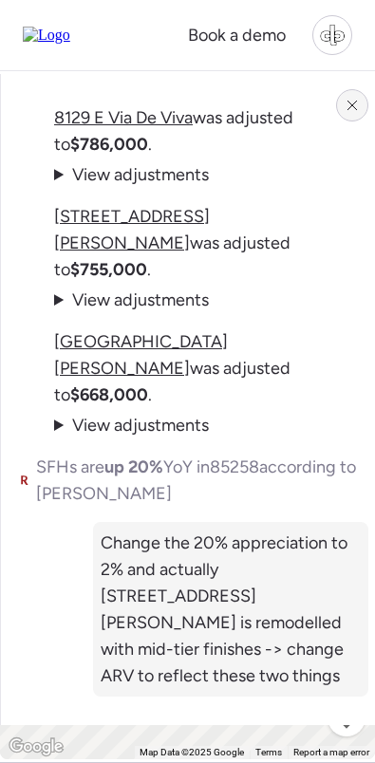
click at [357, 113] on div at bounding box center [352, 105] width 32 height 32
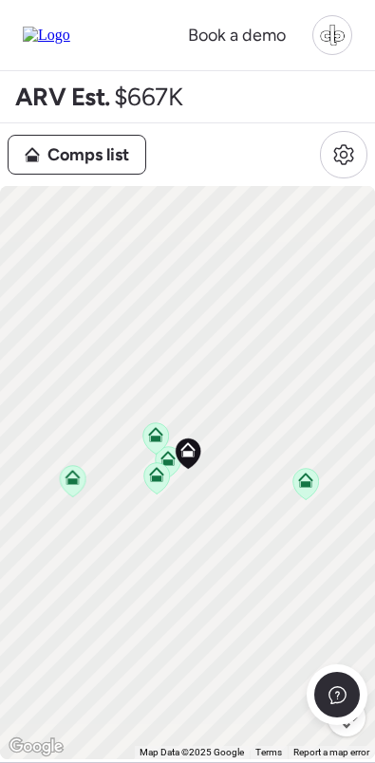
click at [106, 136] on div "Comps list" at bounding box center [188, 154] width 360 height 47
click at [106, 171] on div "Comps list" at bounding box center [77, 155] width 137 height 38
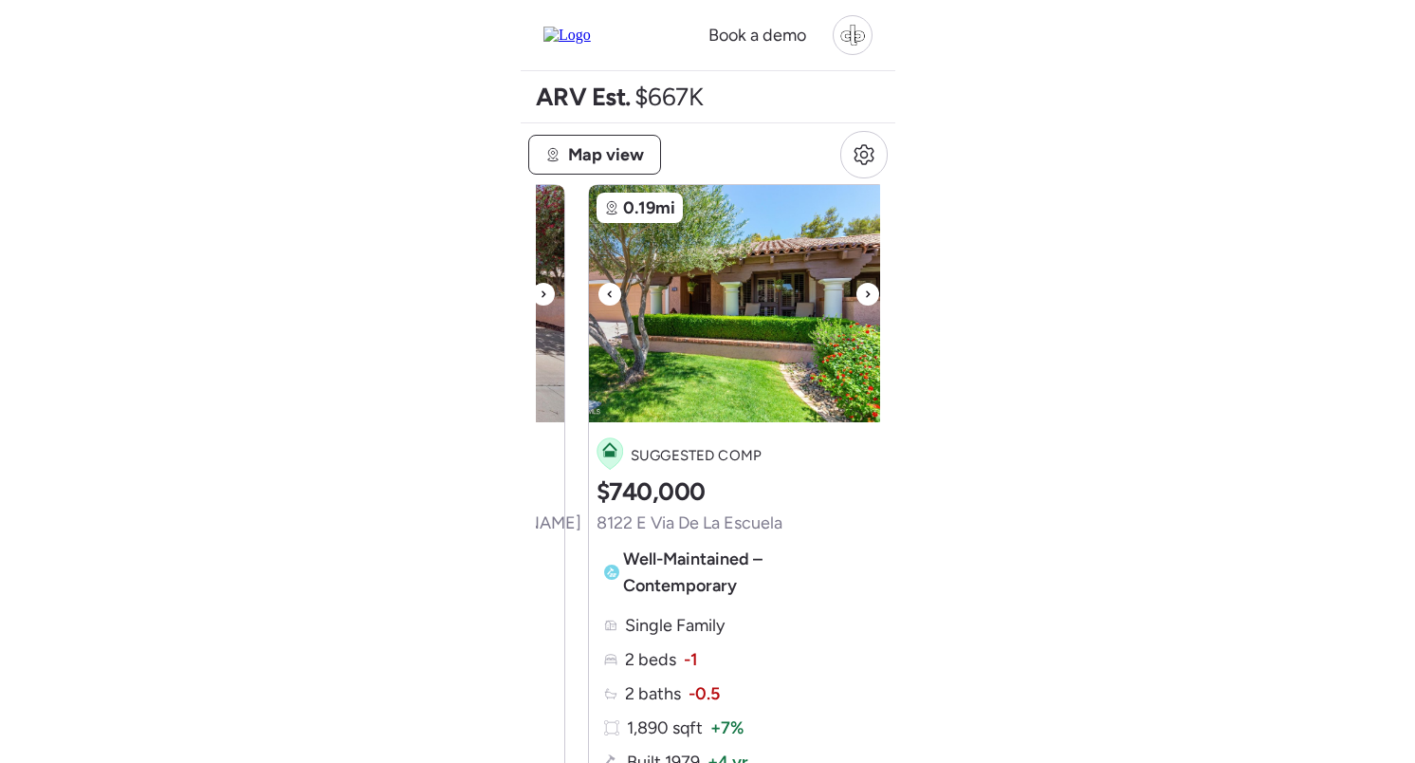
scroll to position [0, 39]
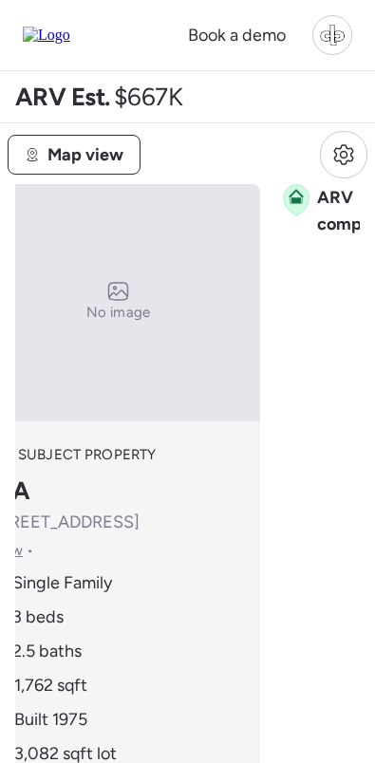
click at [87, 153] on span "Map view" at bounding box center [85, 154] width 76 height 27
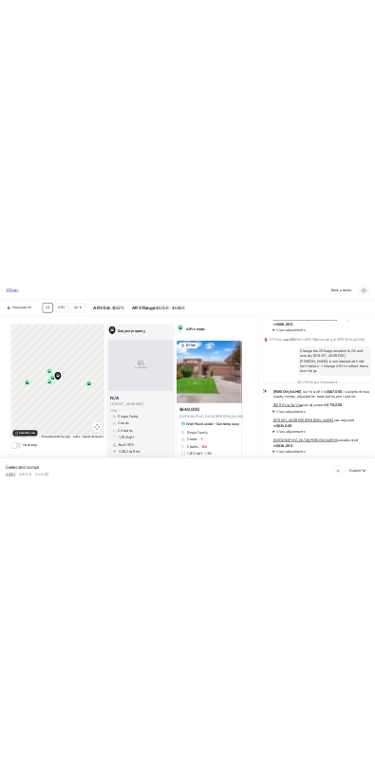
scroll to position [0, 0]
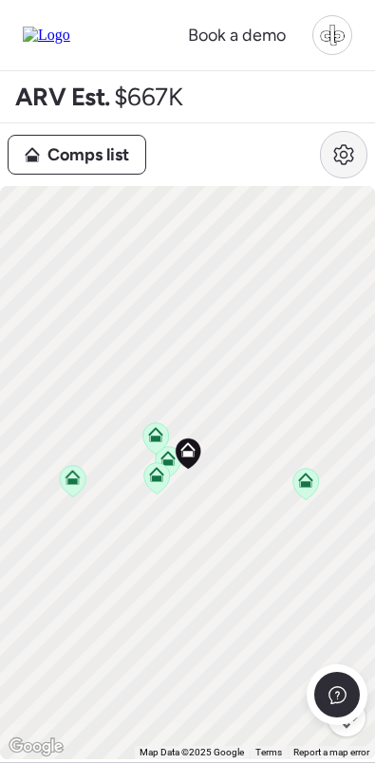
click at [341, 151] on icon at bounding box center [343, 154] width 23 height 23
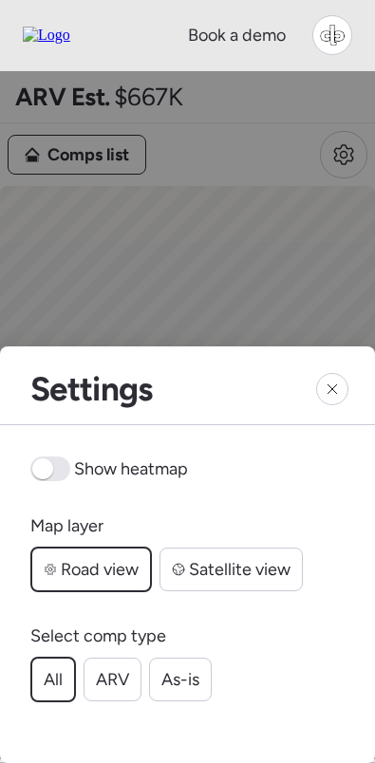
drag, startPoint x: 342, startPoint y: 397, endPoint x: 329, endPoint y: 378, distance: 22.4
click at [342, 397] on div at bounding box center [332, 389] width 32 height 32
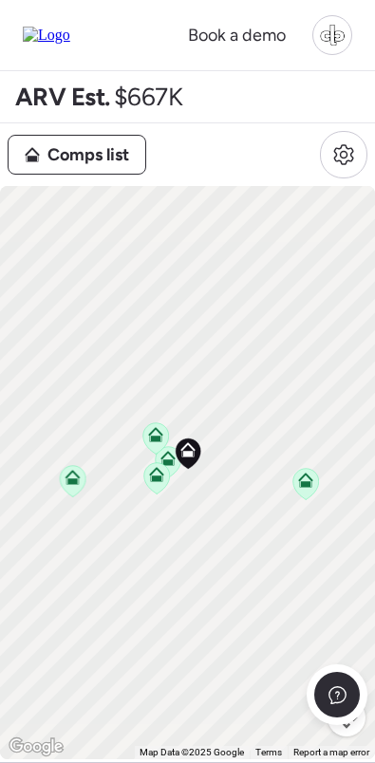
click at [119, 161] on span "Comps list" at bounding box center [88, 154] width 82 height 27
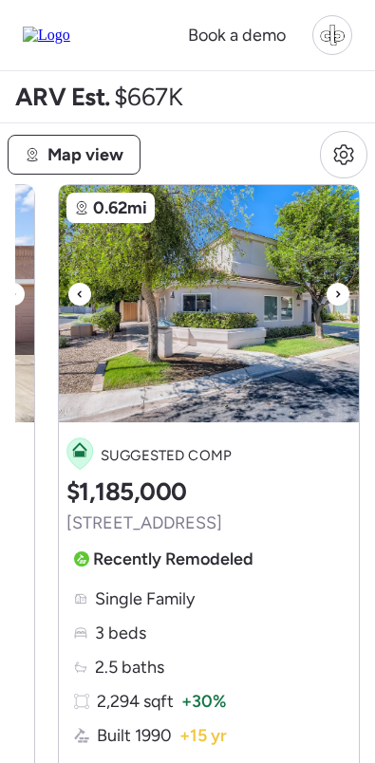
scroll to position [0, 1670]
click at [100, 150] on span "Map view" at bounding box center [85, 154] width 76 height 27
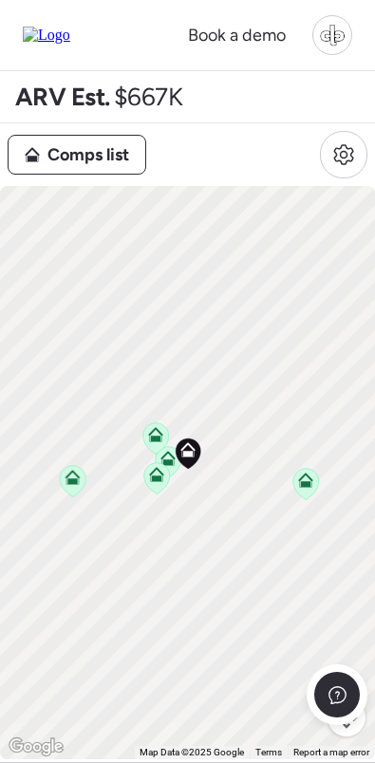
scroll to position [0, 0]
click at [99, 160] on span "Comps list" at bounding box center [88, 154] width 82 height 27
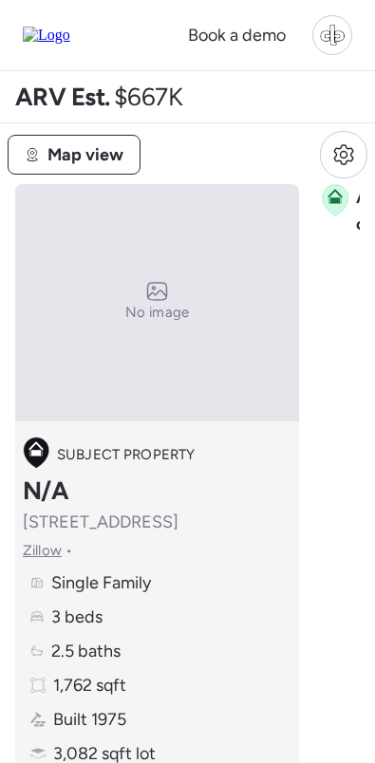
click at [78, 148] on span "Map view" at bounding box center [85, 154] width 76 height 27
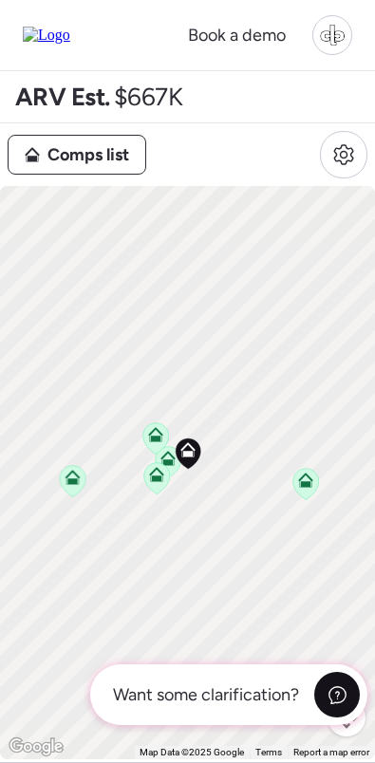
click at [327, 703] on icon at bounding box center [337, 695] width 20 height 20
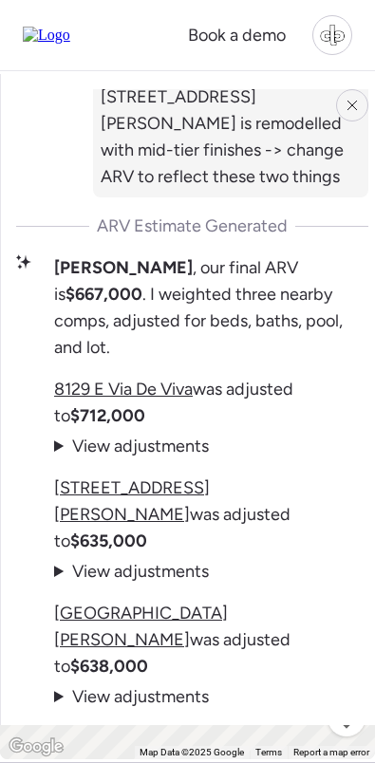
click at [360, 104] on div at bounding box center [352, 105] width 32 height 32
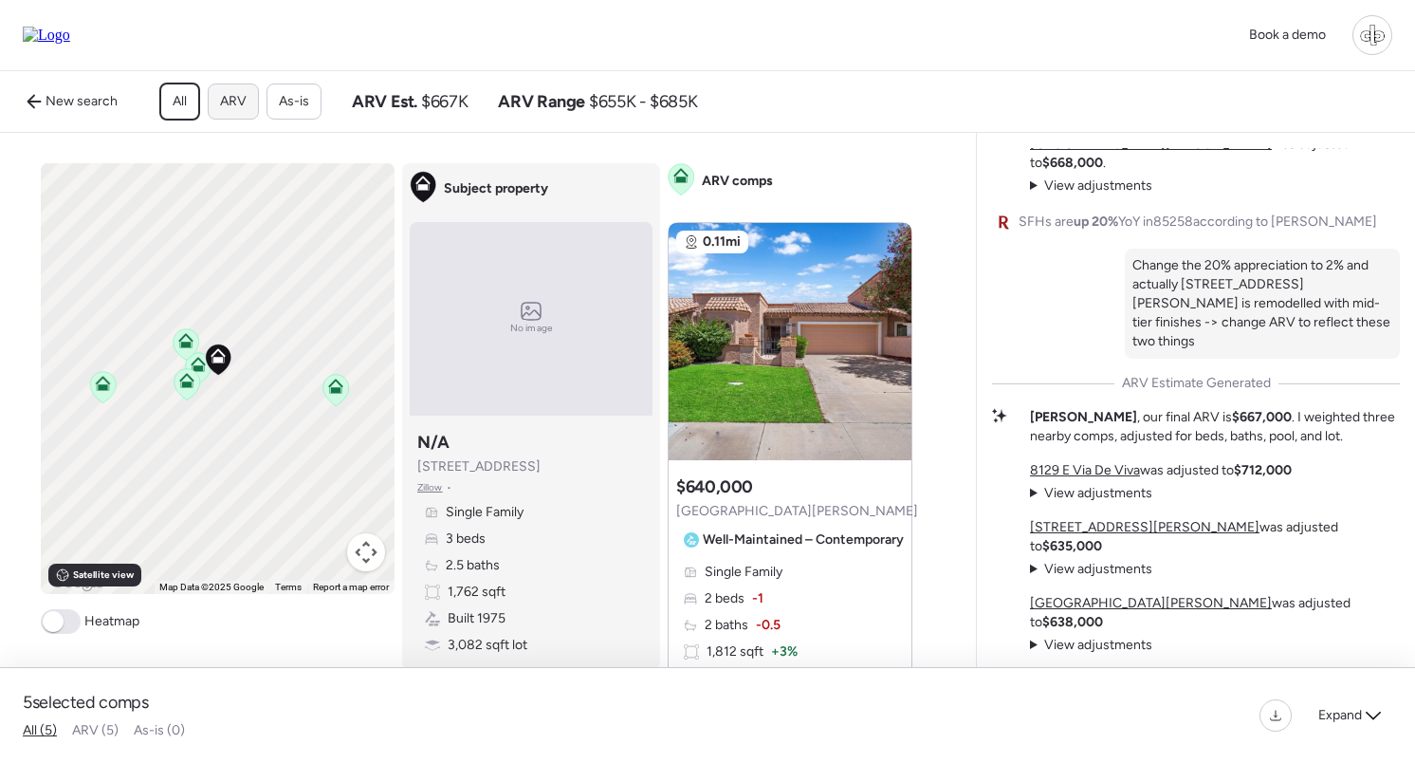
click at [237, 94] on span "ARV" at bounding box center [233, 101] width 27 height 19
click at [298, 111] on span "As-is" at bounding box center [294, 101] width 30 height 19
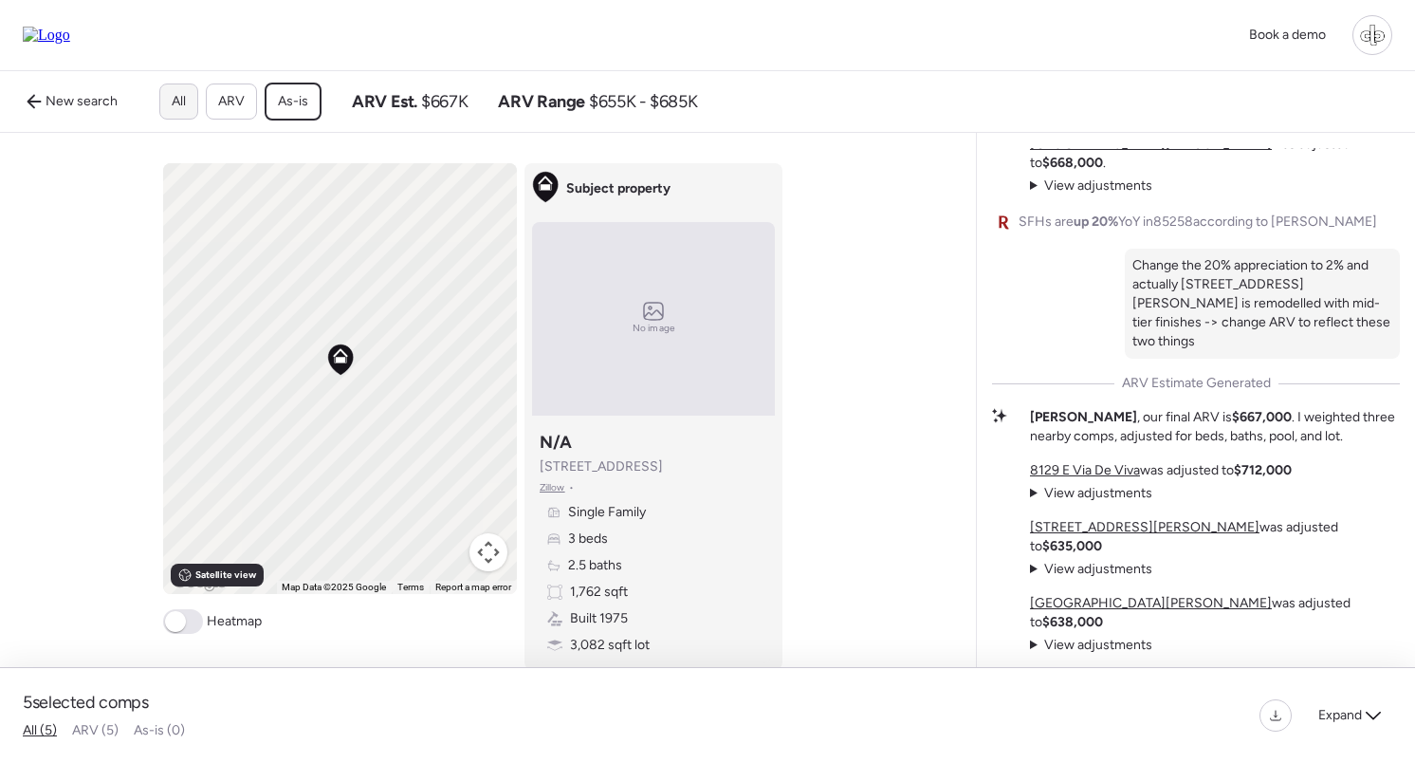
click at [176, 101] on span "All" at bounding box center [179, 101] width 14 height 19
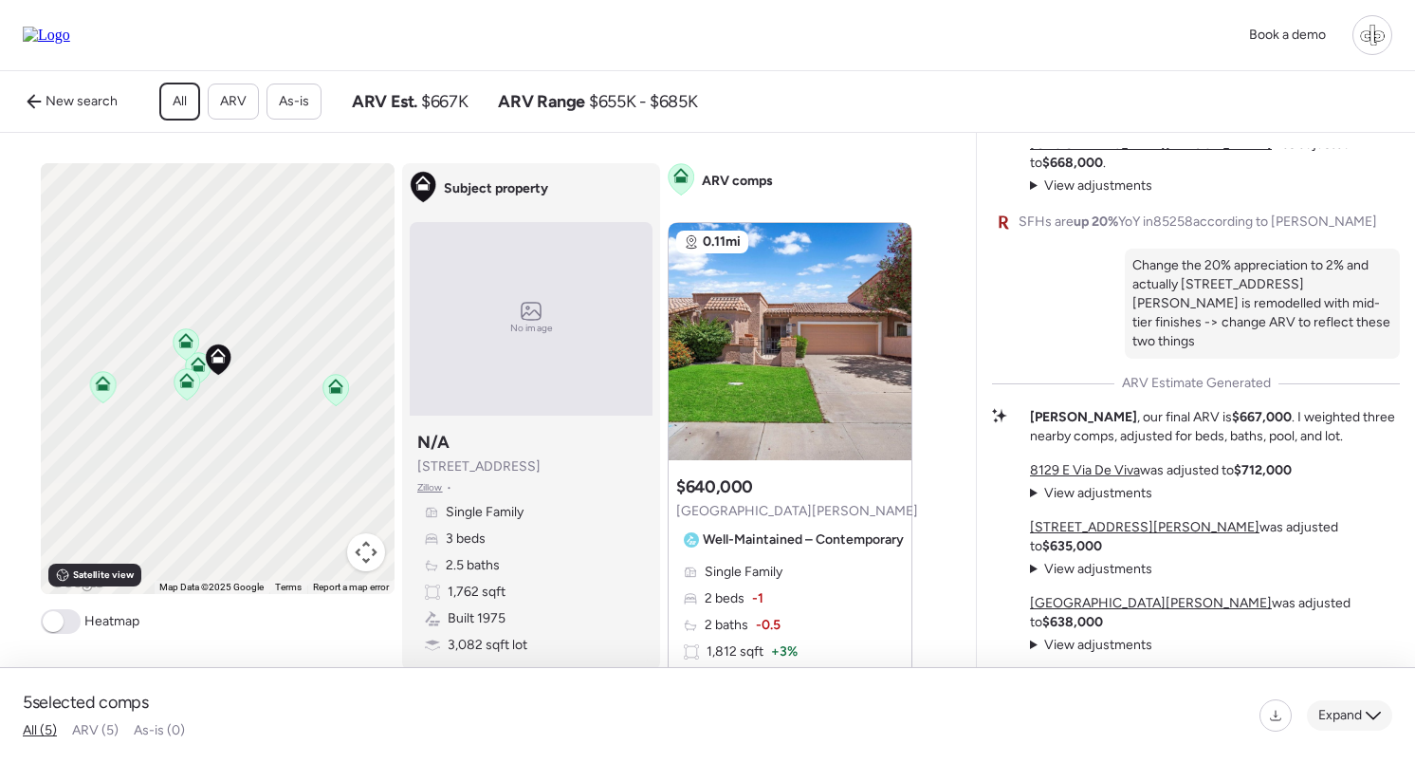
click at [374, 709] on span "Expand" at bounding box center [1341, 715] width 44 height 19
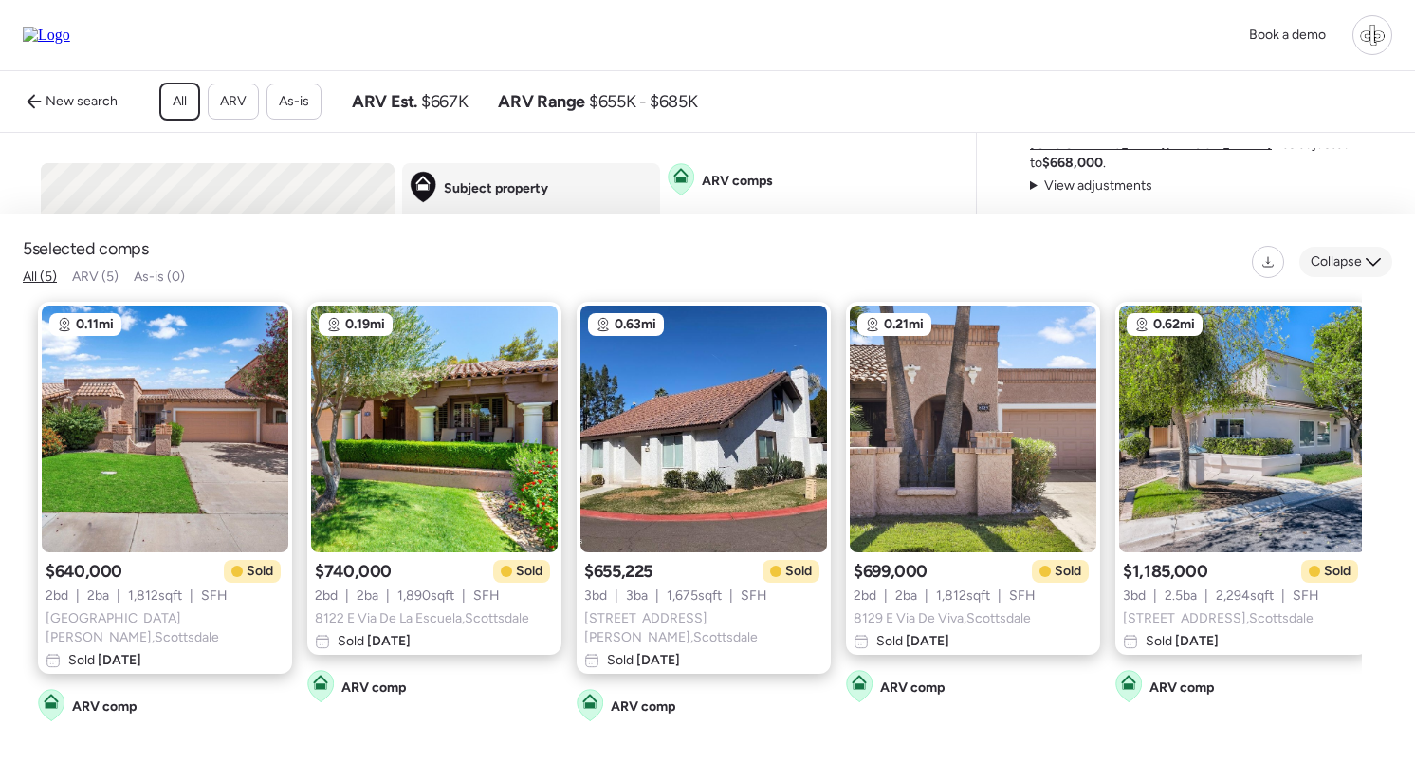
click at [374, 271] on span "Collapse" at bounding box center [1336, 261] width 51 height 19
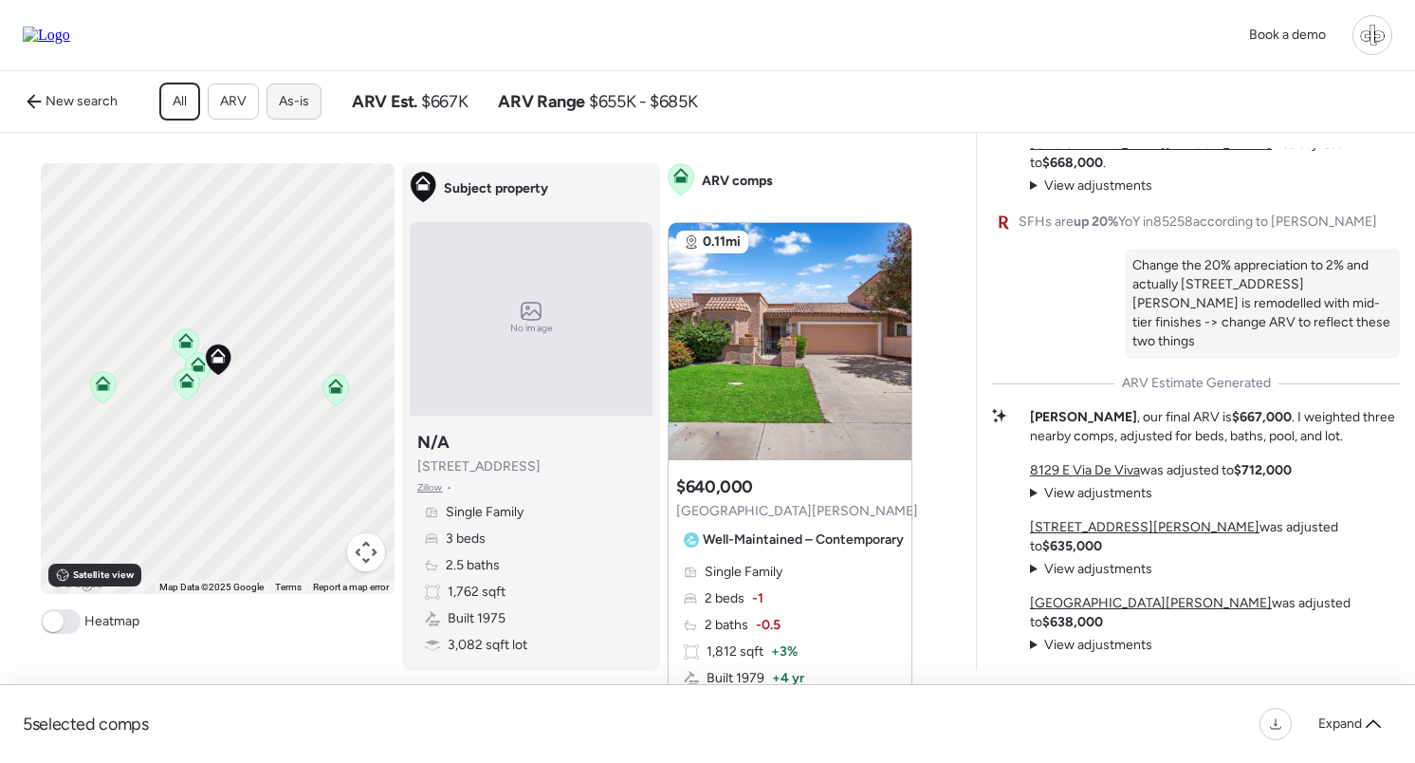
click at [294, 101] on span "As-is" at bounding box center [294, 101] width 30 height 19
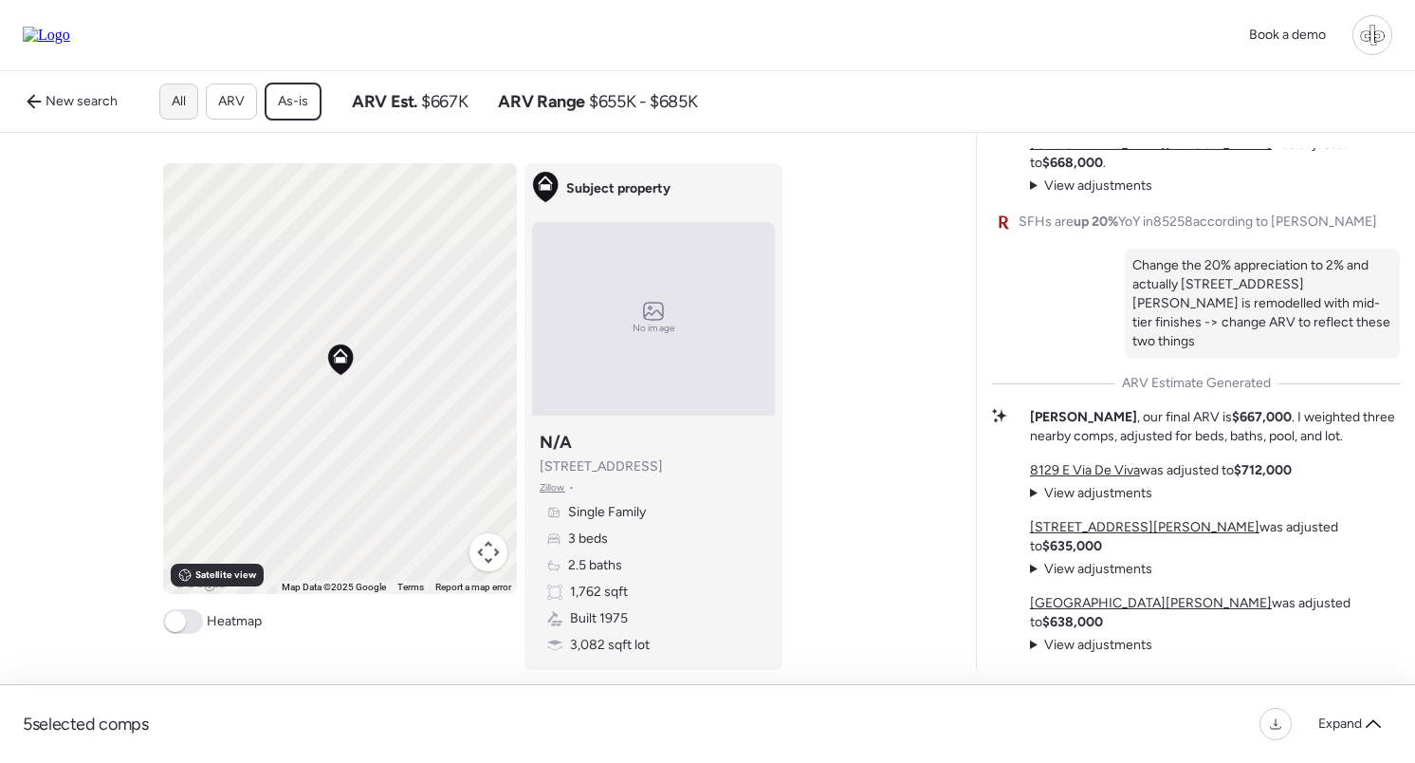
click at [185, 105] on div "All" at bounding box center [178, 101] width 39 height 36
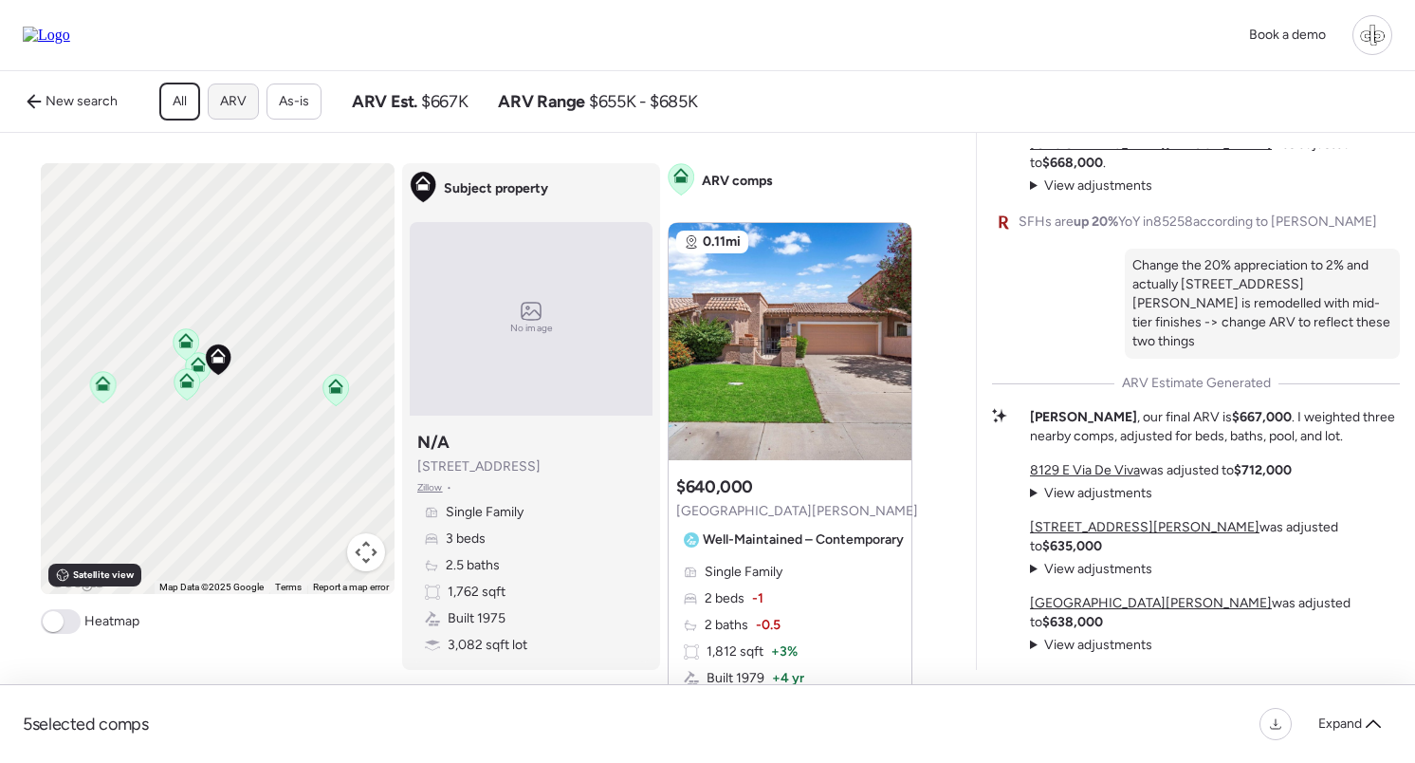
click at [231, 99] on span "ARV" at bounding box center [233, 101] width 27 height 19
click at [274, 99] on div "As-is" at bounding box center [294, 101] width 55 height 36
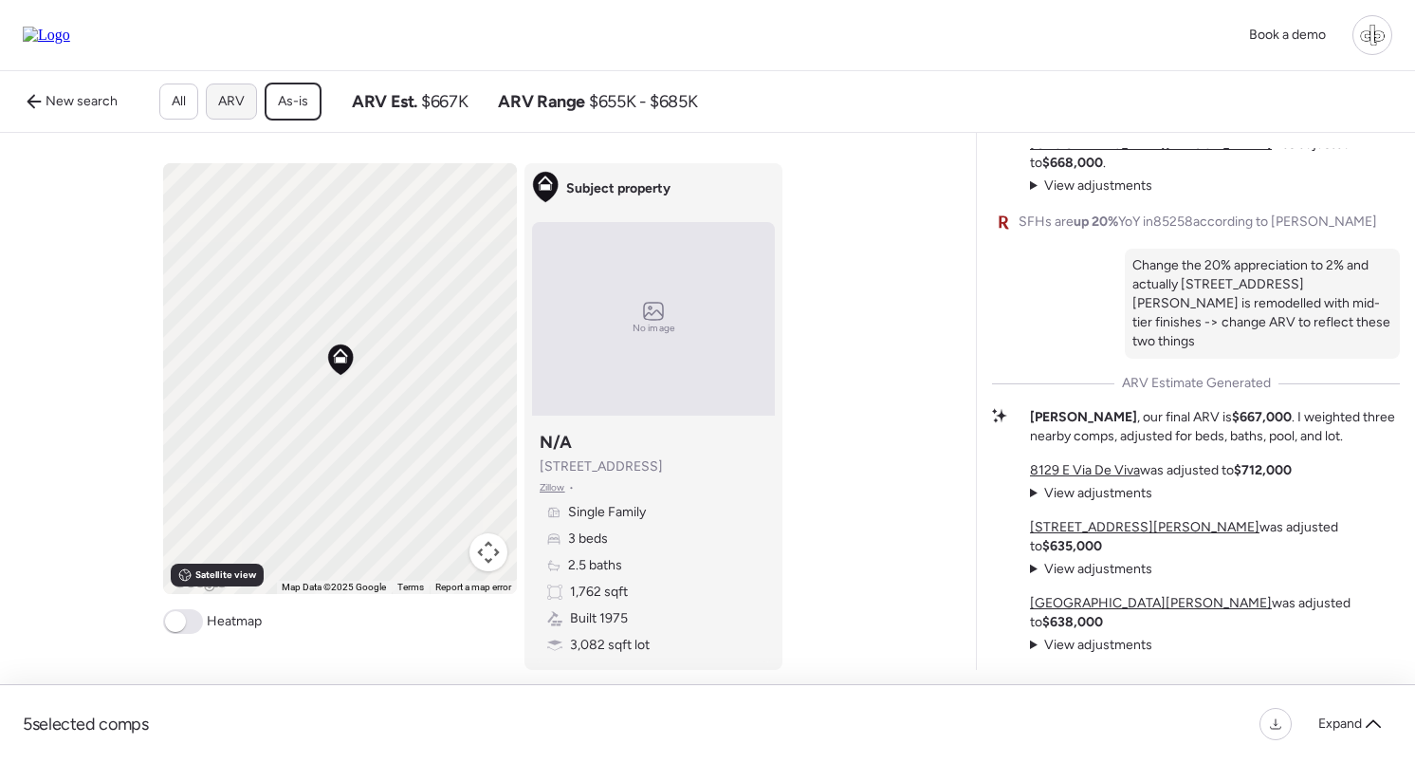
click at [240, 111] on span "ARV" at bounding box center [231, 101] width 27 height 19
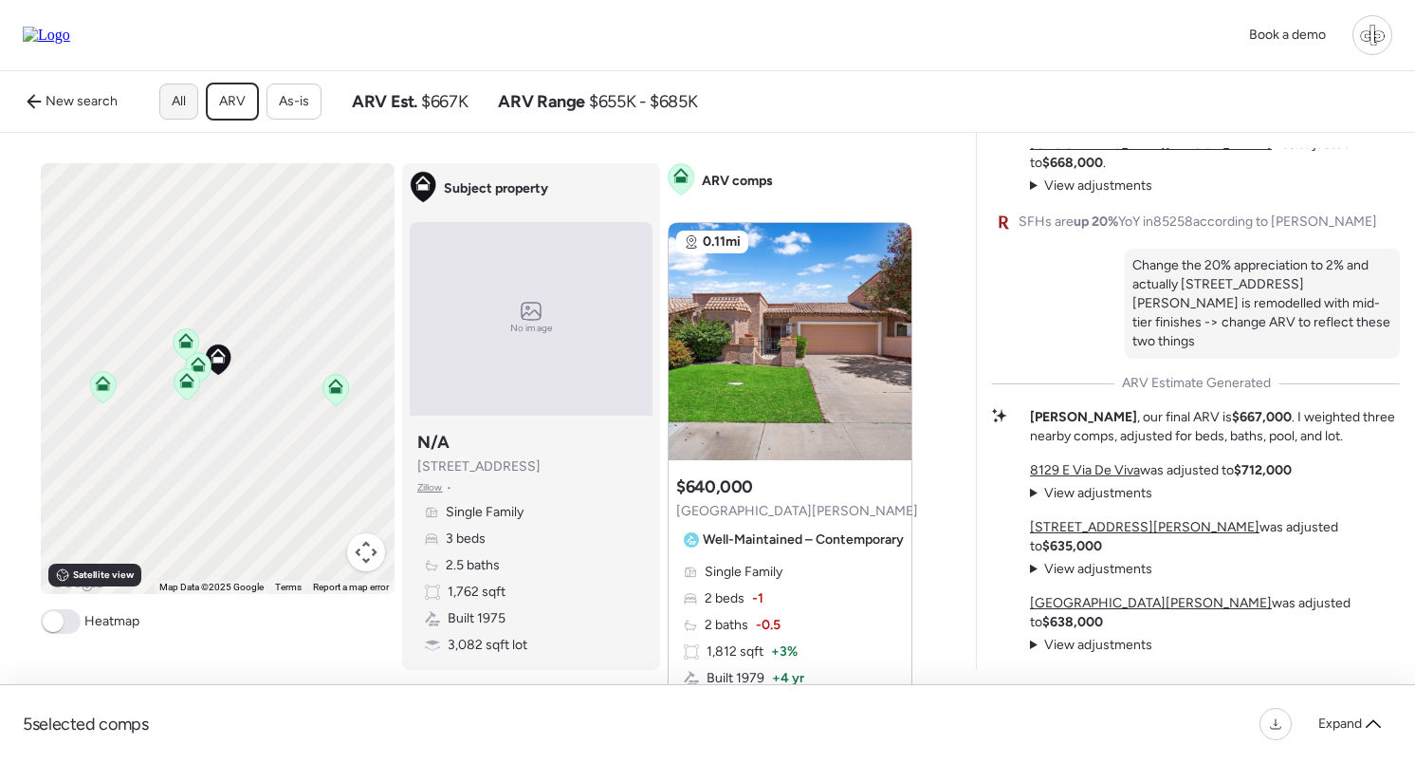
click at [183, 98] on span "All" at bounding box center [179, 101] width 14 height 19
click at [281, 97] on span "As-is" at bounding box center [294, 101] width 30 height 19
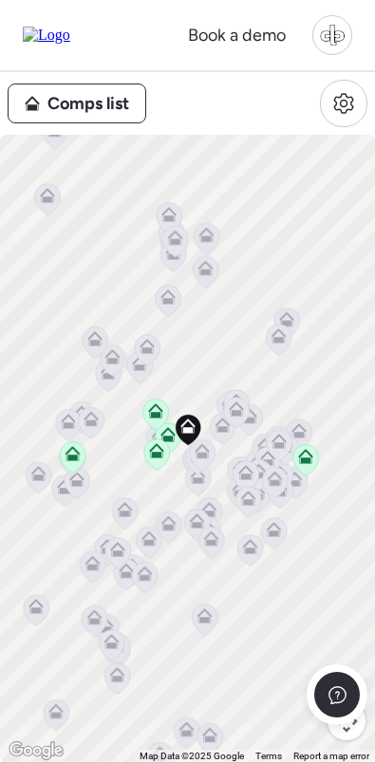
click at [91, 84] on div "Comps list" at bounding box center [77, 103] width 138 height 40
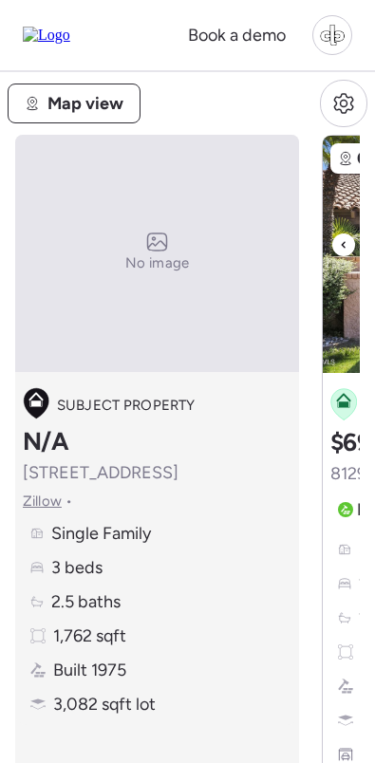
click at [79, 114] on span "Map view" at bounding box center [85, 103] width 76 height 27
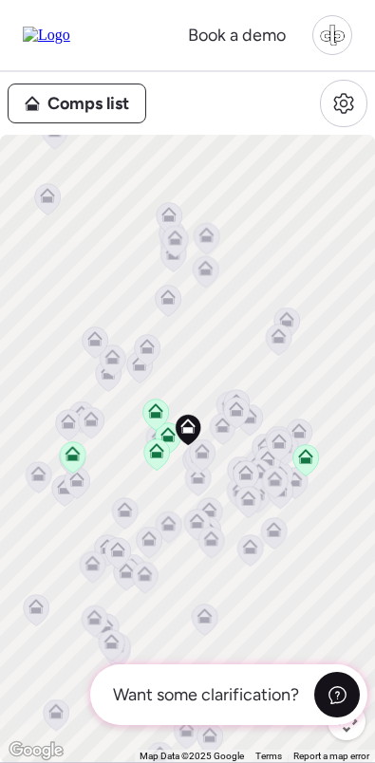
click at [332, 682] on div at bounding box center [337, 695] width 46 height 46
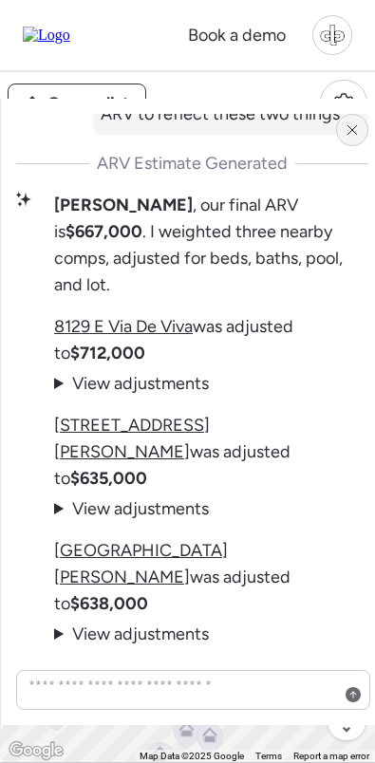
click at [346, 129] on icon at bounding box center [351, 129] width 15 height 15
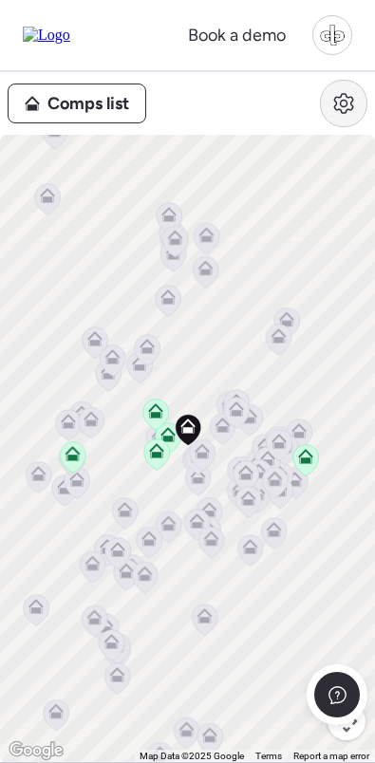
click at [341, 96] on icon at bounding box center [343, 103] width 19 height 19
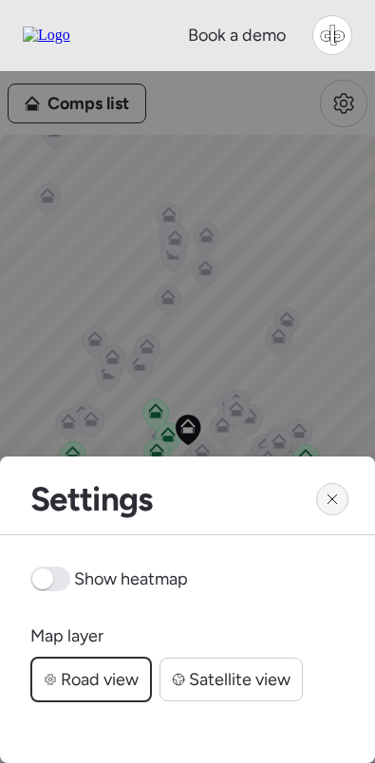
click at [332, 487] on div at bounding box center [332, 499] width 32 height 32
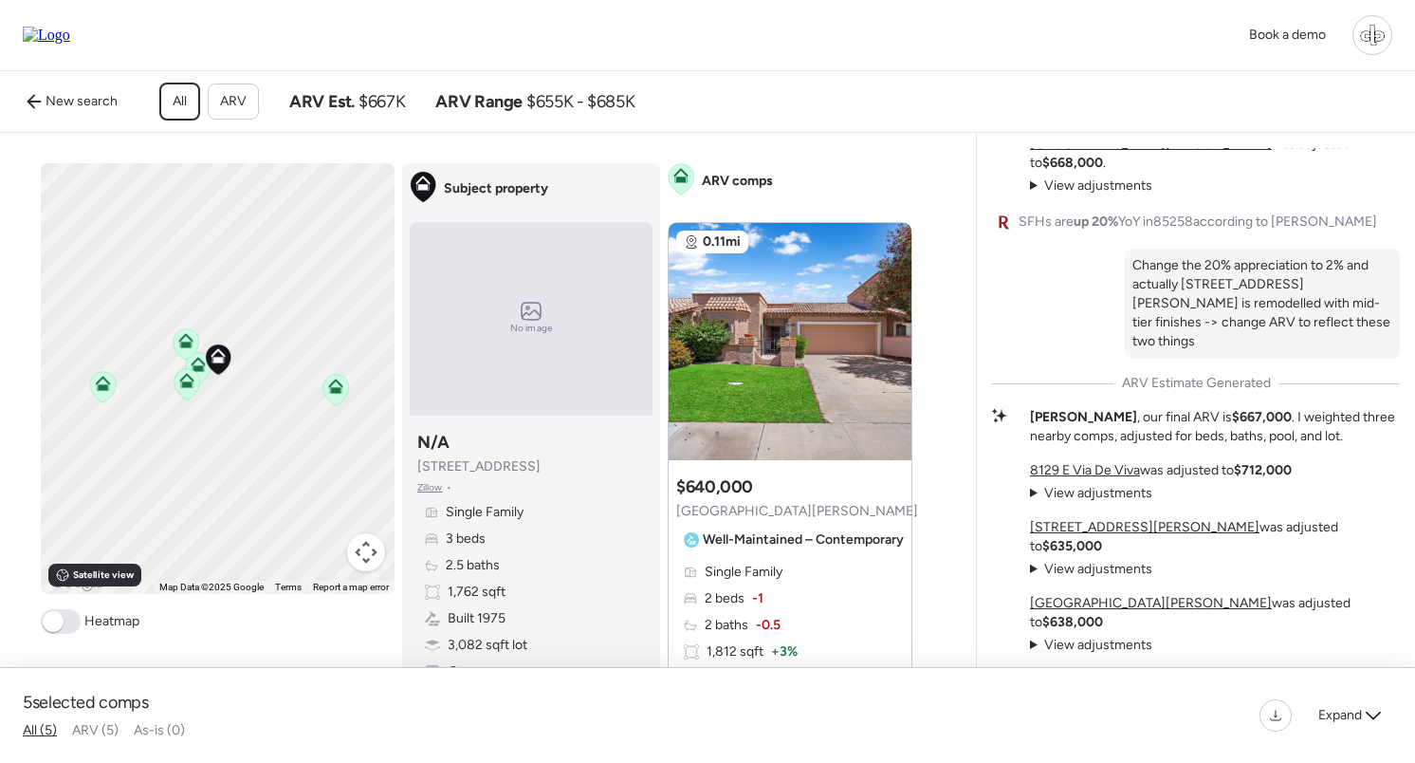
click at [618, 484] on div "Subject property N/A [STREET_ADDRESS] • Single Family 3 beds 2.5 baths 1,762 sq…" at bounding box center [531, 556] width 243 height 266
click at [751, 144] on div "Comps list To activate drag with keyboard, press Alt + Enter. Once in keyboard …" at bounding box center [484, 442] width 969 height 618
